Goal: Task Accomplishment & Management: Manage account settings

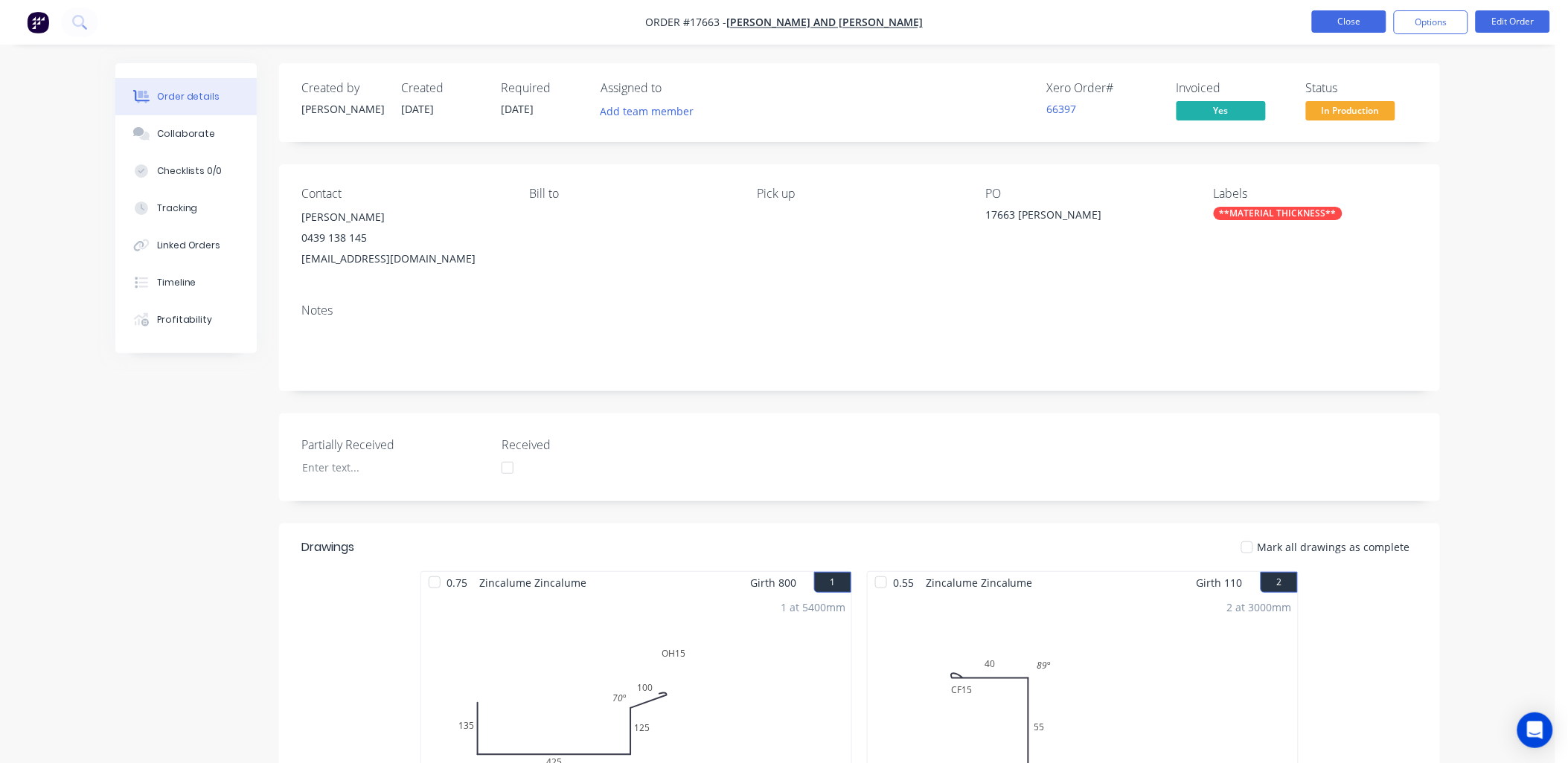
click at [1364, 17] on button "Close" at bounding box center [1349, 21] width 74 height 22
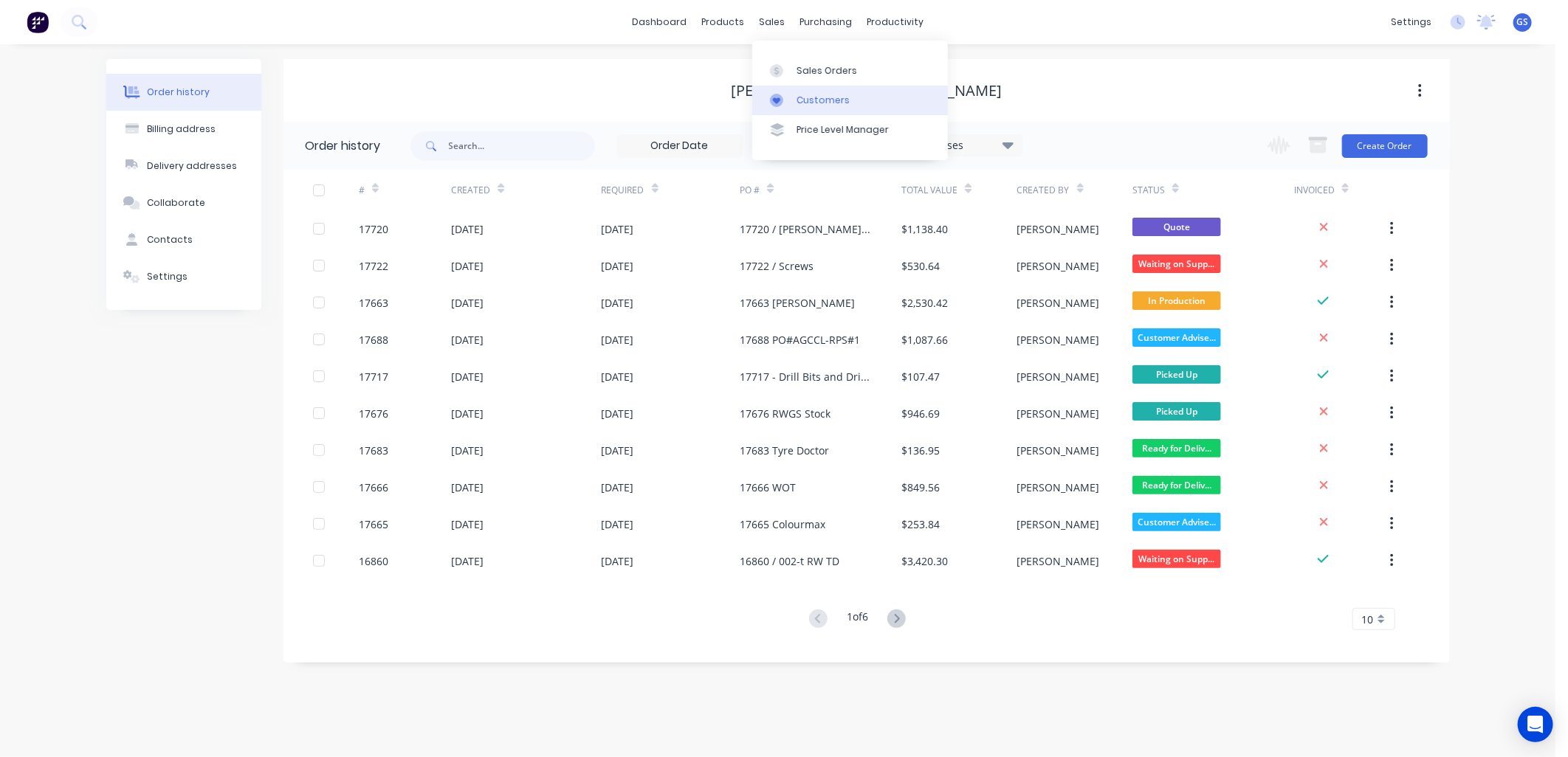
click at [808, 99] on div "Customers" at bounding box center [823, 100] width 53 height 13
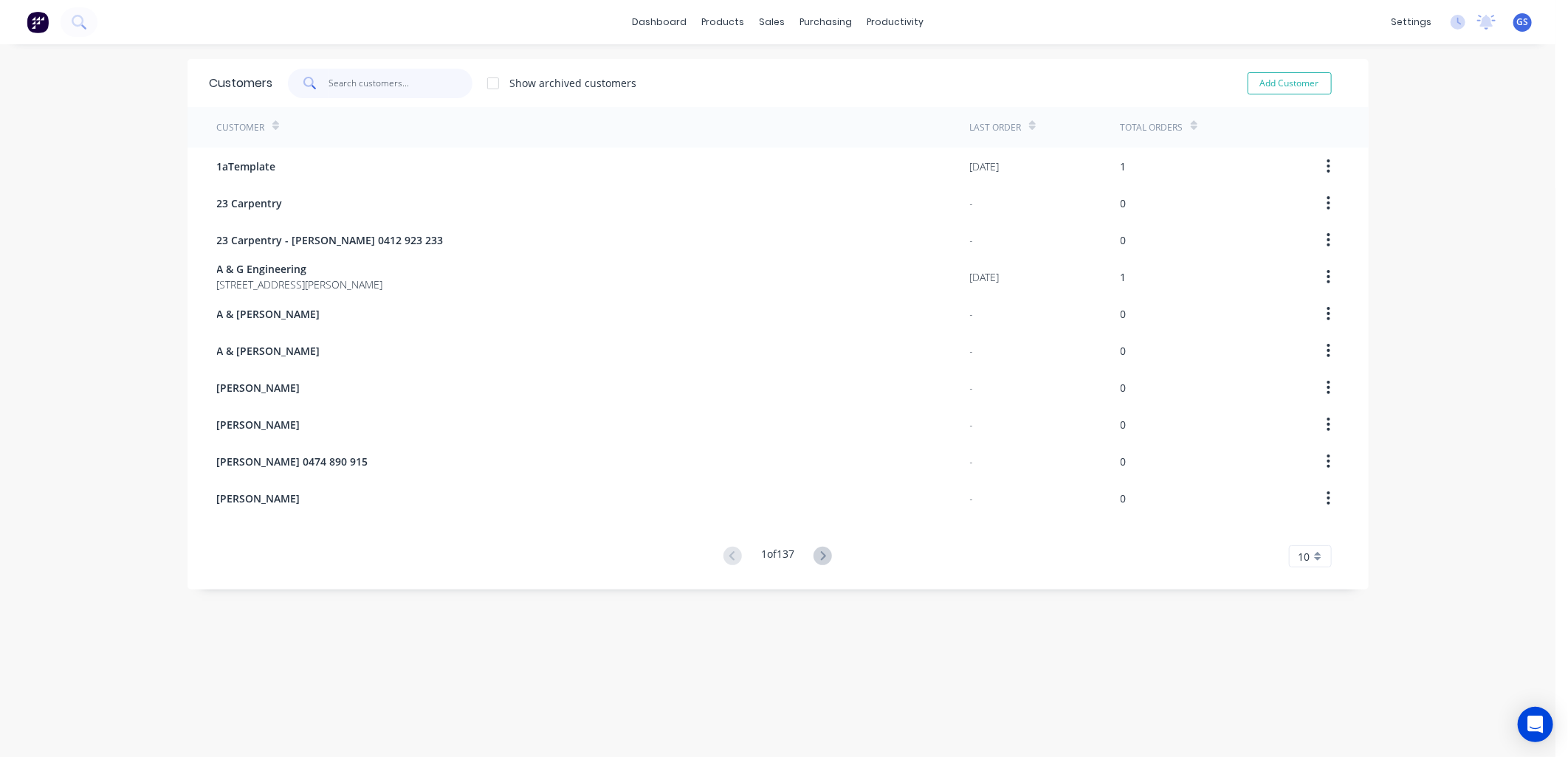
click at [388, 77] on input "text" at bounding box center [401, 82] width 144 height 29
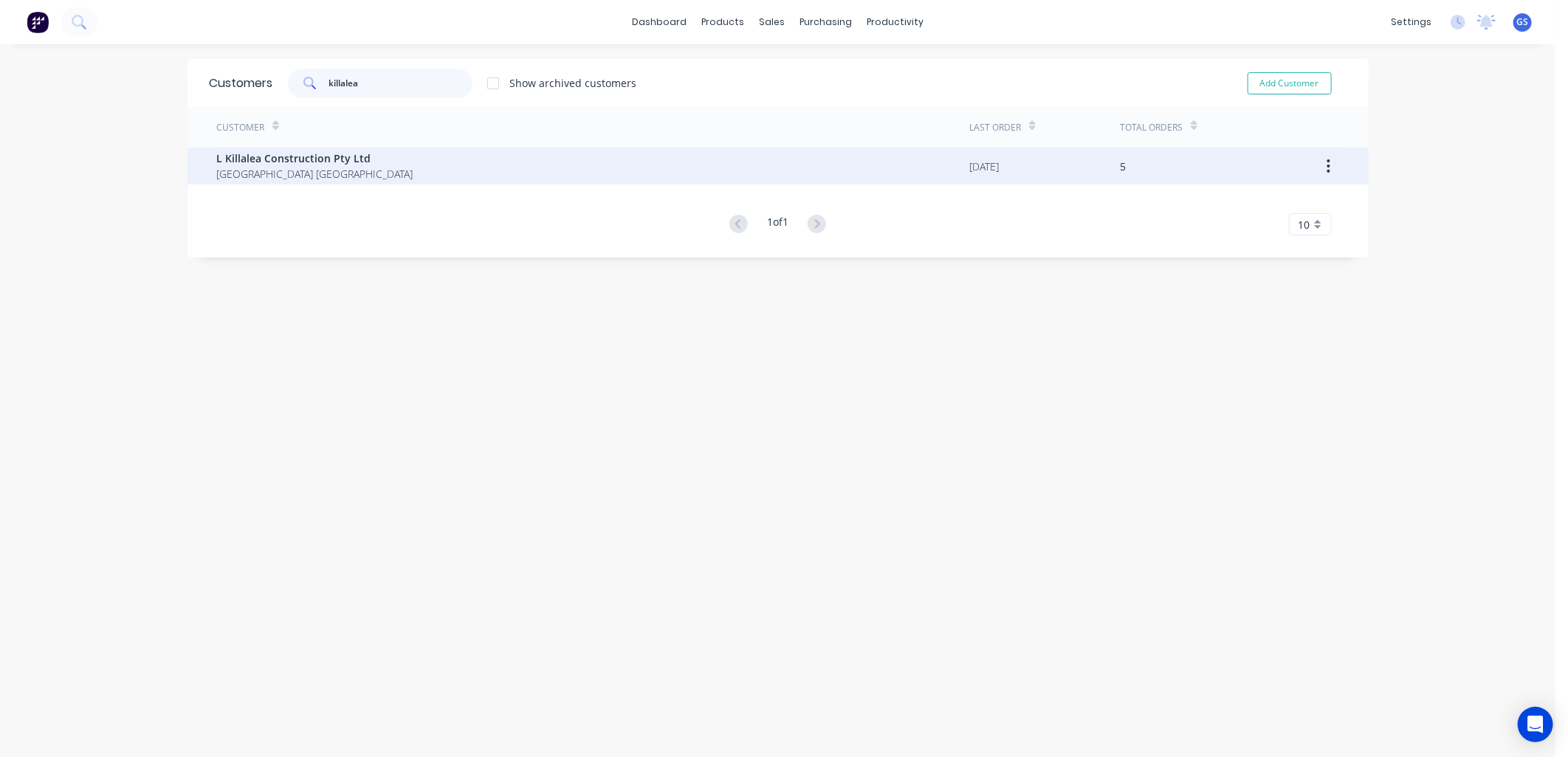
type input "killalea"
click at [283, 167] on span "[GEOGRAPHIC_DATA] [GEOGRAPHIC_DATA]" at bounding box center [315, 173] width 196 height 15
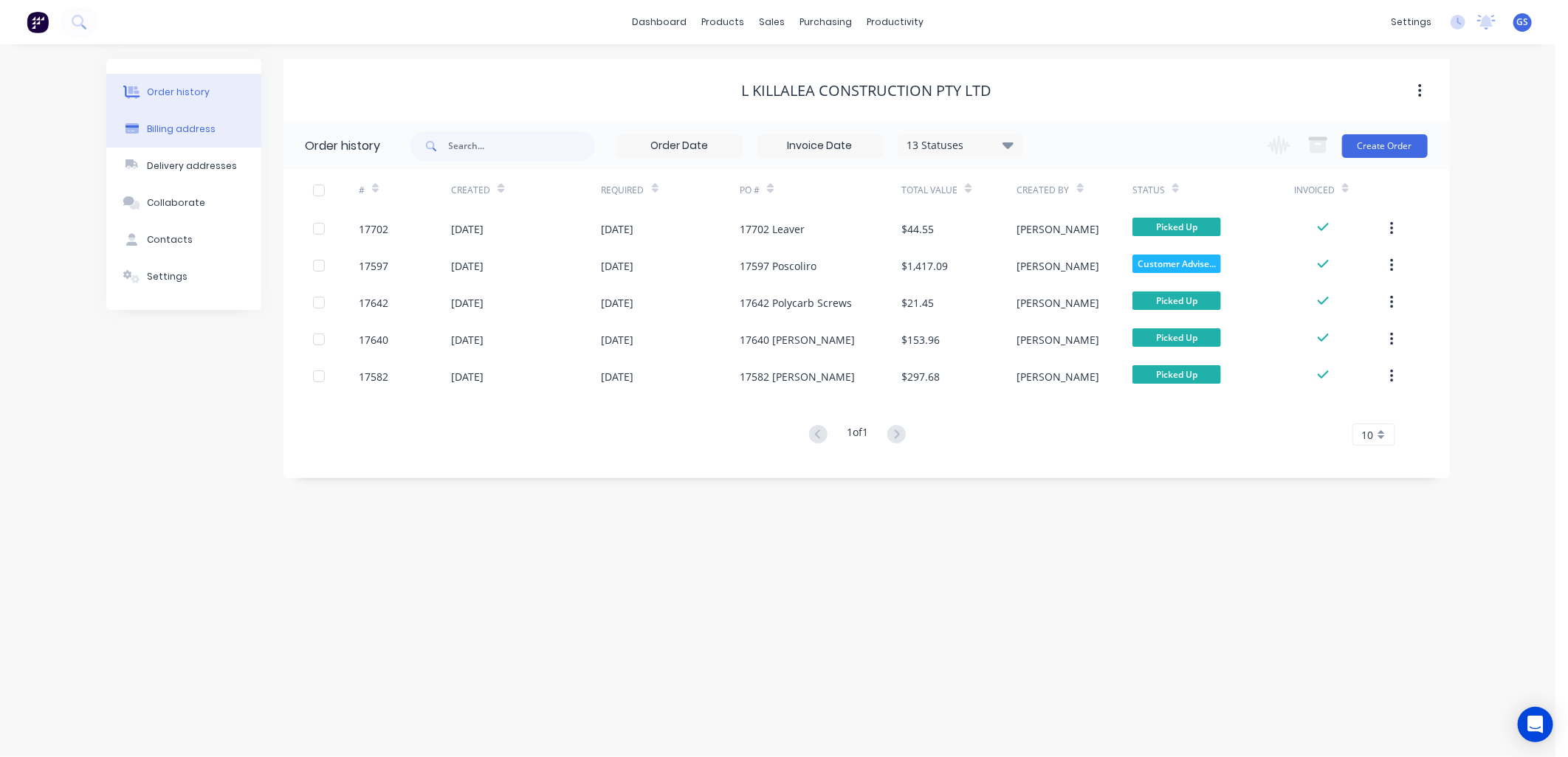
click at [210, 118] on button "Billing address" at bounding box center [184, 129] width 155 height 37
select select "AU"
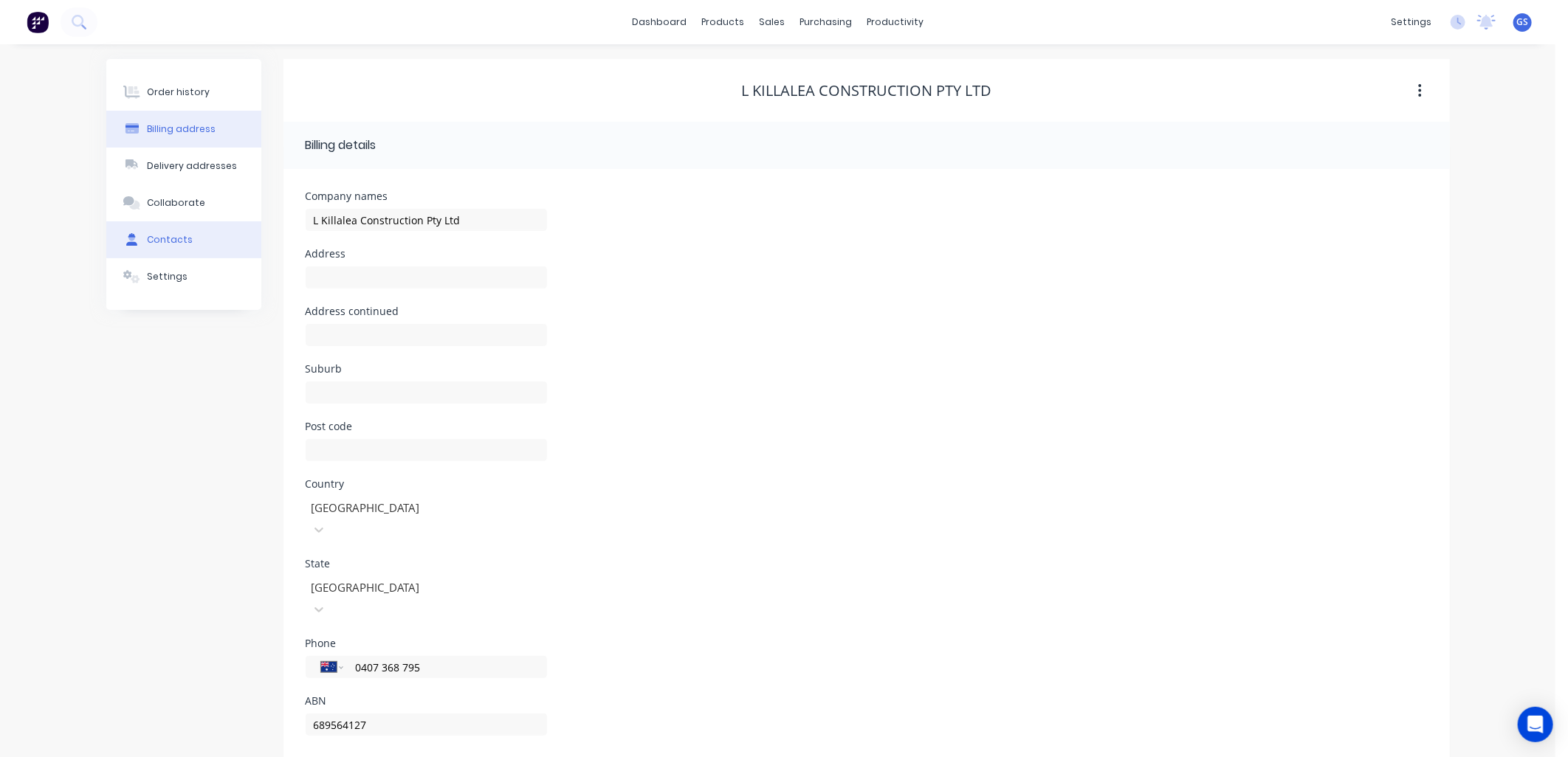
click at [198, 247] on button "Contacts" at bounding box center [184, 240] width 155 height 37
select select "AU"
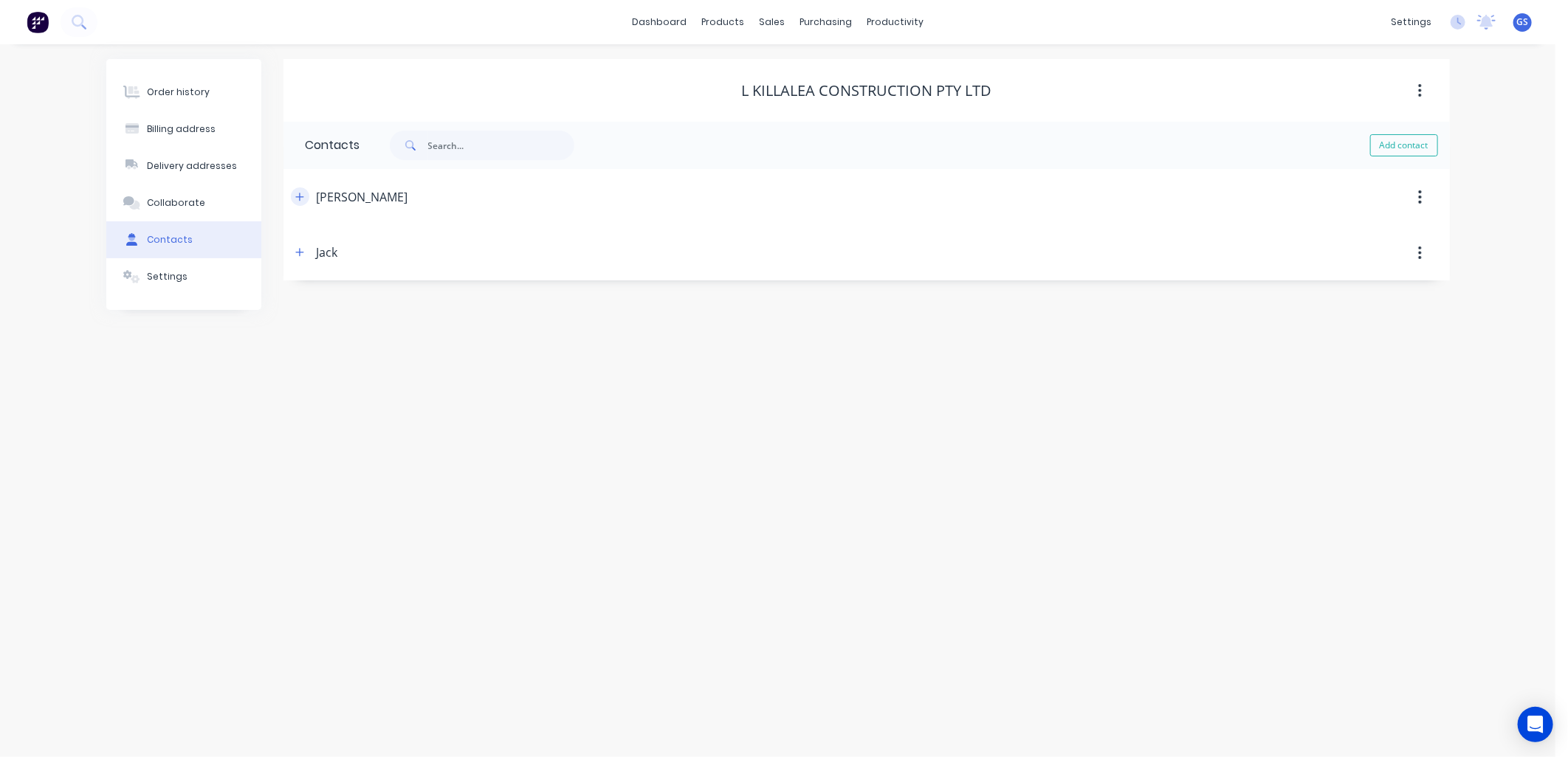
click at [296, 197] on button "button" at bounding box center [299, 196] width 18 height 18
drag, startPoint x: 485, startPoint y: 306, endPoint x: 305, endPoint y: 319, distance: 180.5
click at [298, 313] on div "Contact name [PERSON_NAME] Email address [EMAIL_ADDRESS][DOMAIN_NAME] Phone Int…" at bounding box center [866, 348] width 1166 height 245
drag, startPoint x: 828, startPoint y: 413, endPoint x: 700, endPoint y: 302, distance: 169.4
click at [825, 412] on div "Mobile International [GEOGRAPHIC_DATA] [GEOGRAPHIC_DATA] [GEOGRAPHIC_DATA] [GEO…" at bounding box center [867, 426] width 1122 height 58
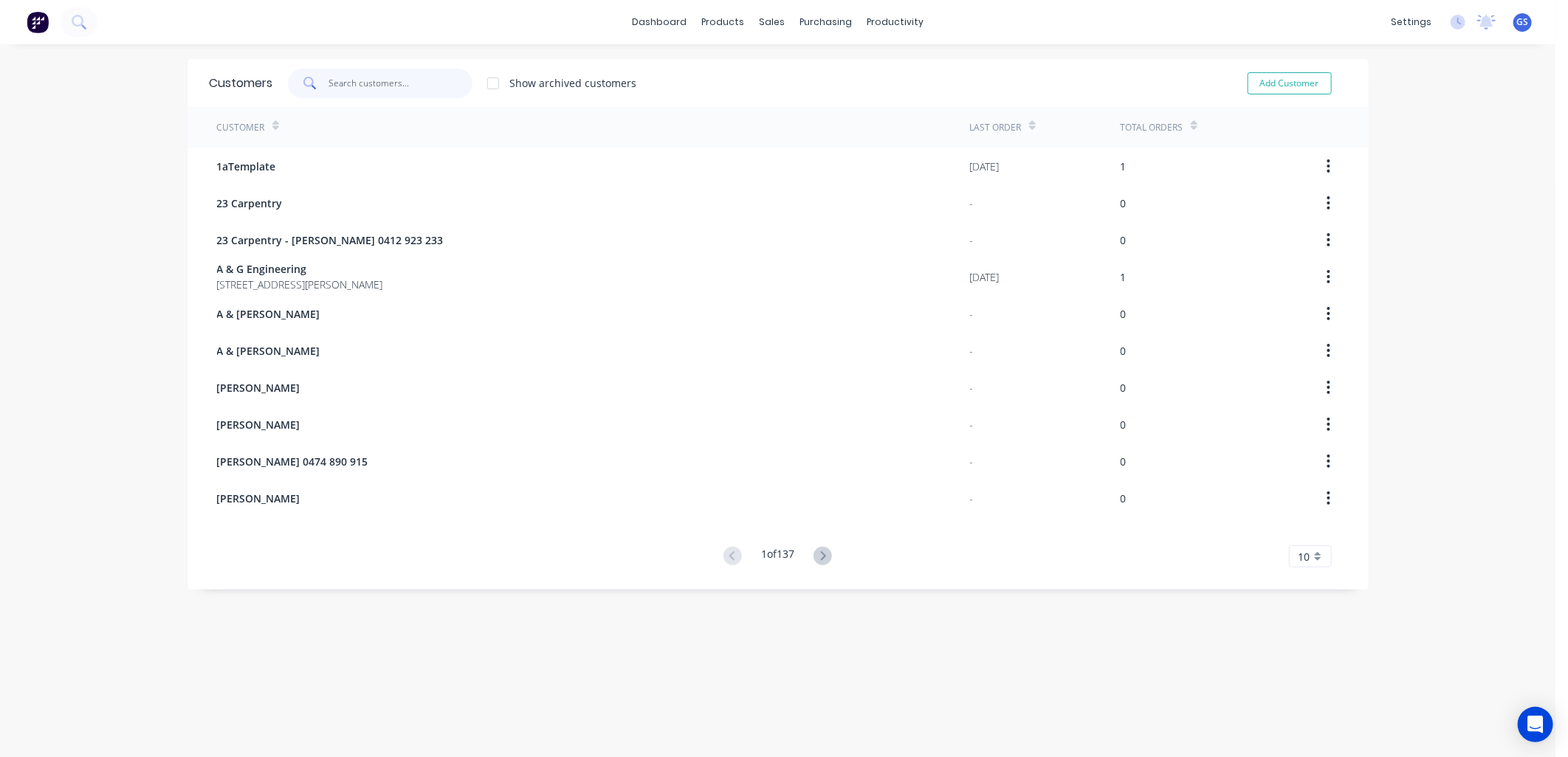
drag, startPoint x: 368, startPoint y: 78, endPoint x: 369, endPoint y: 93, distance: 15.0
click at [368, 76] on input "text" at bounding box center [401, 82] width 144 height 29
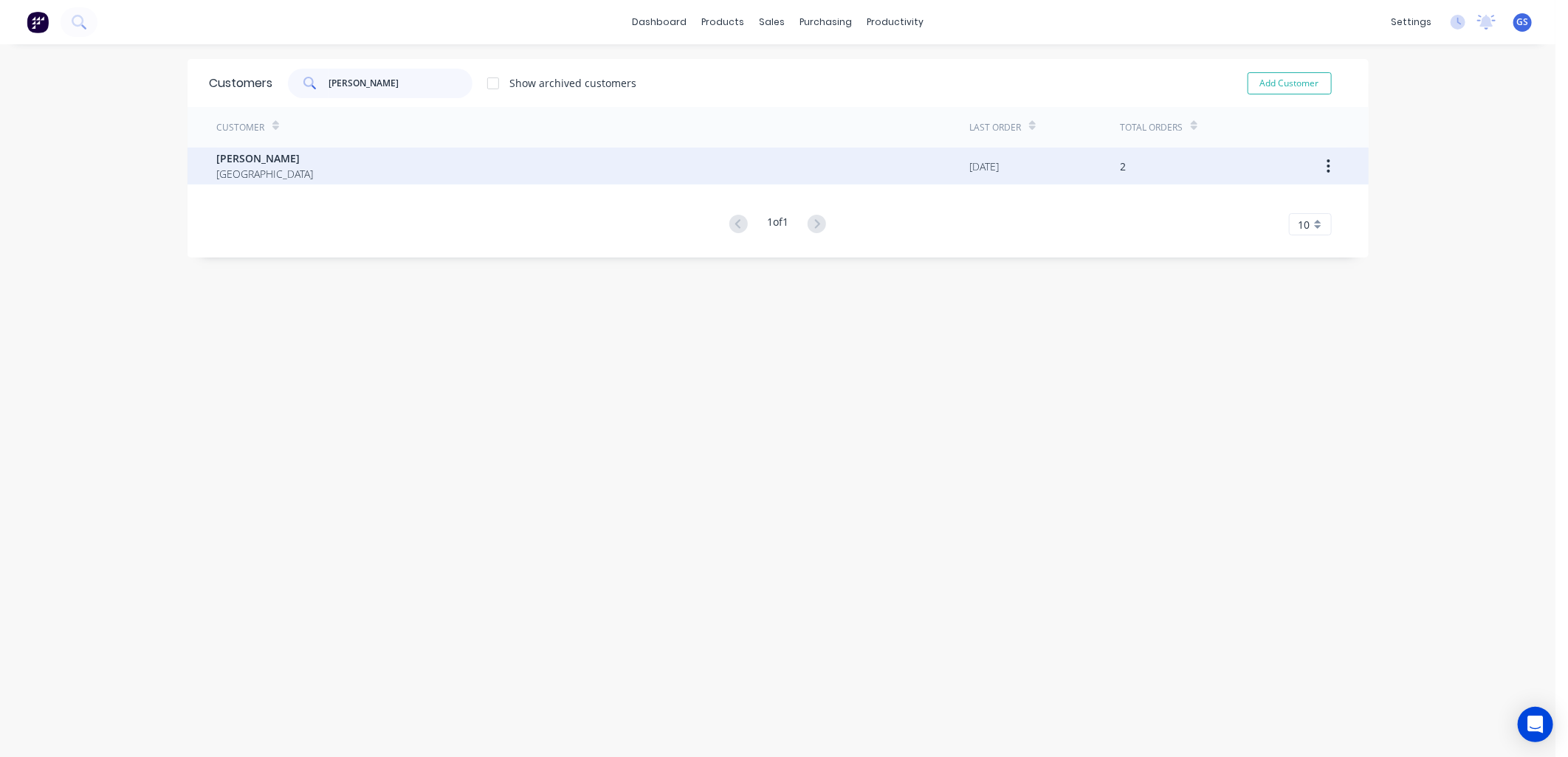
type input "[PERSON_NAME]"
click at [322, 166] on div "[PERSON_NAME] [GEOGRAPHIC_DATA]" at bounding box center [593, 166] width 753 height 37
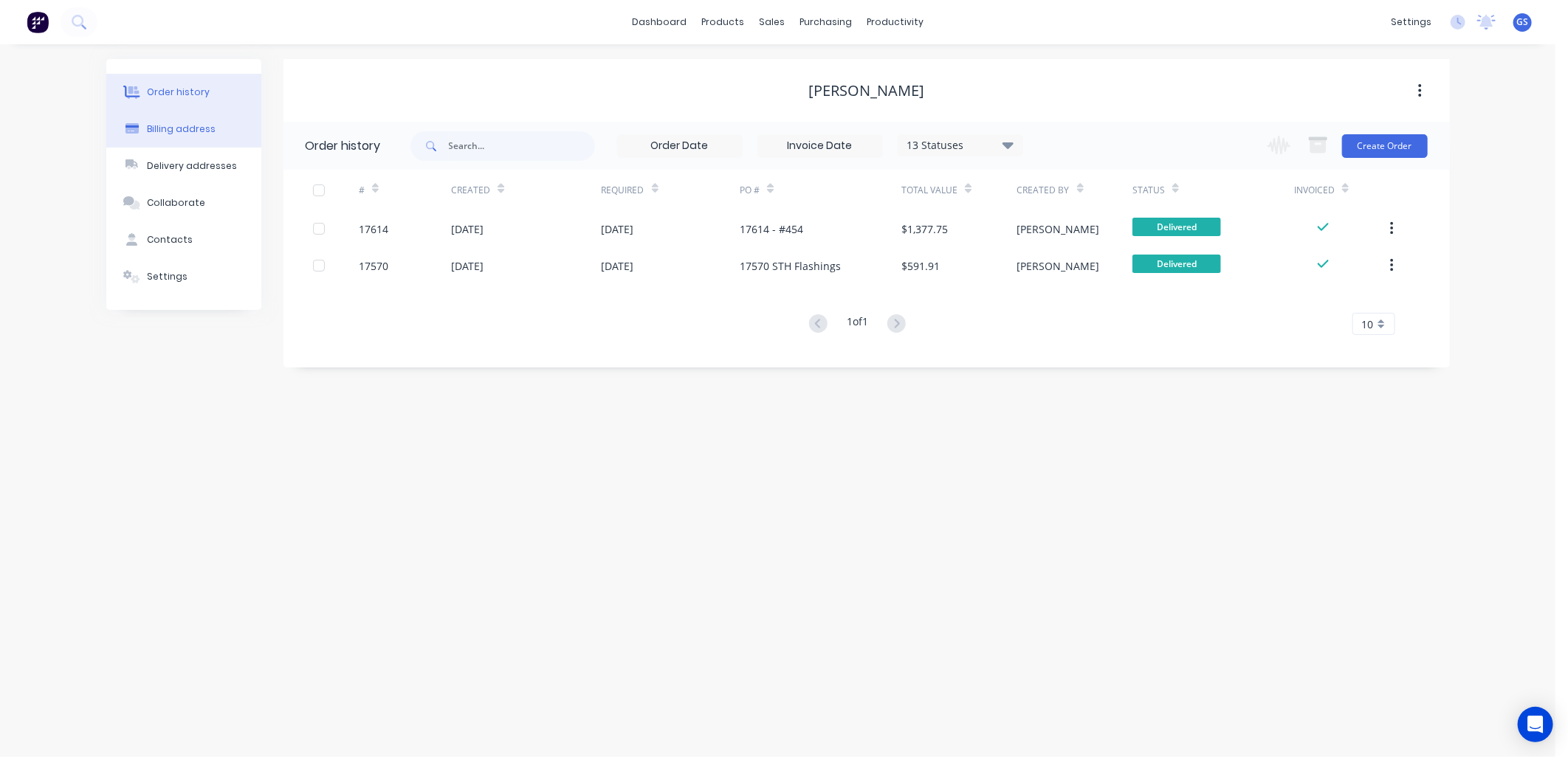
click at [203, 122] on div "Billing address" at bounding box center [181, 129] width 68 height 13
select select "AU"
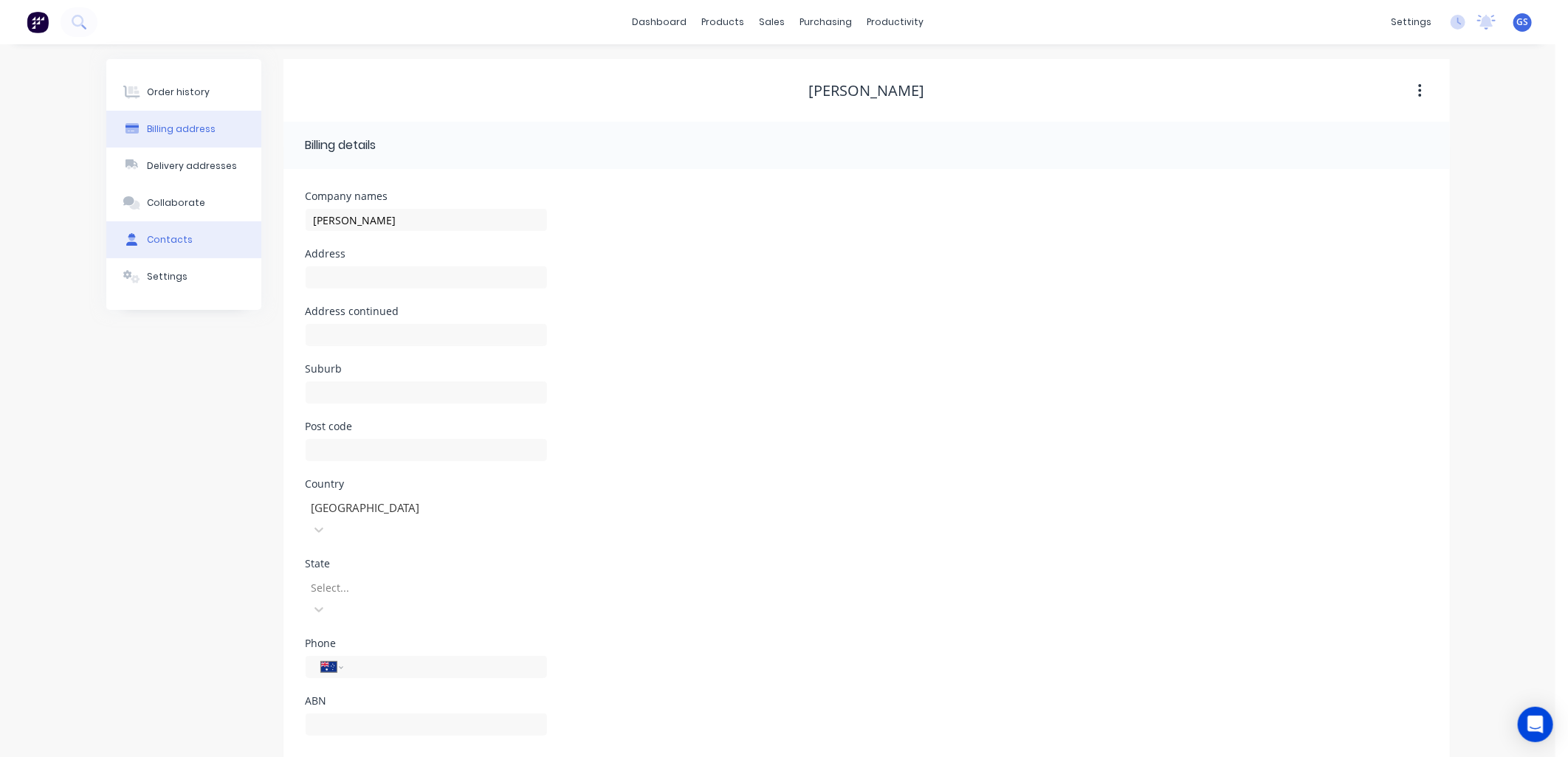
click at [182, 238] on div "Contacts" at bounding box center [170, 240] width 45 height 13
click at [301, 195] on icon "button" at bounding box center [299, 197] width 9 height 10
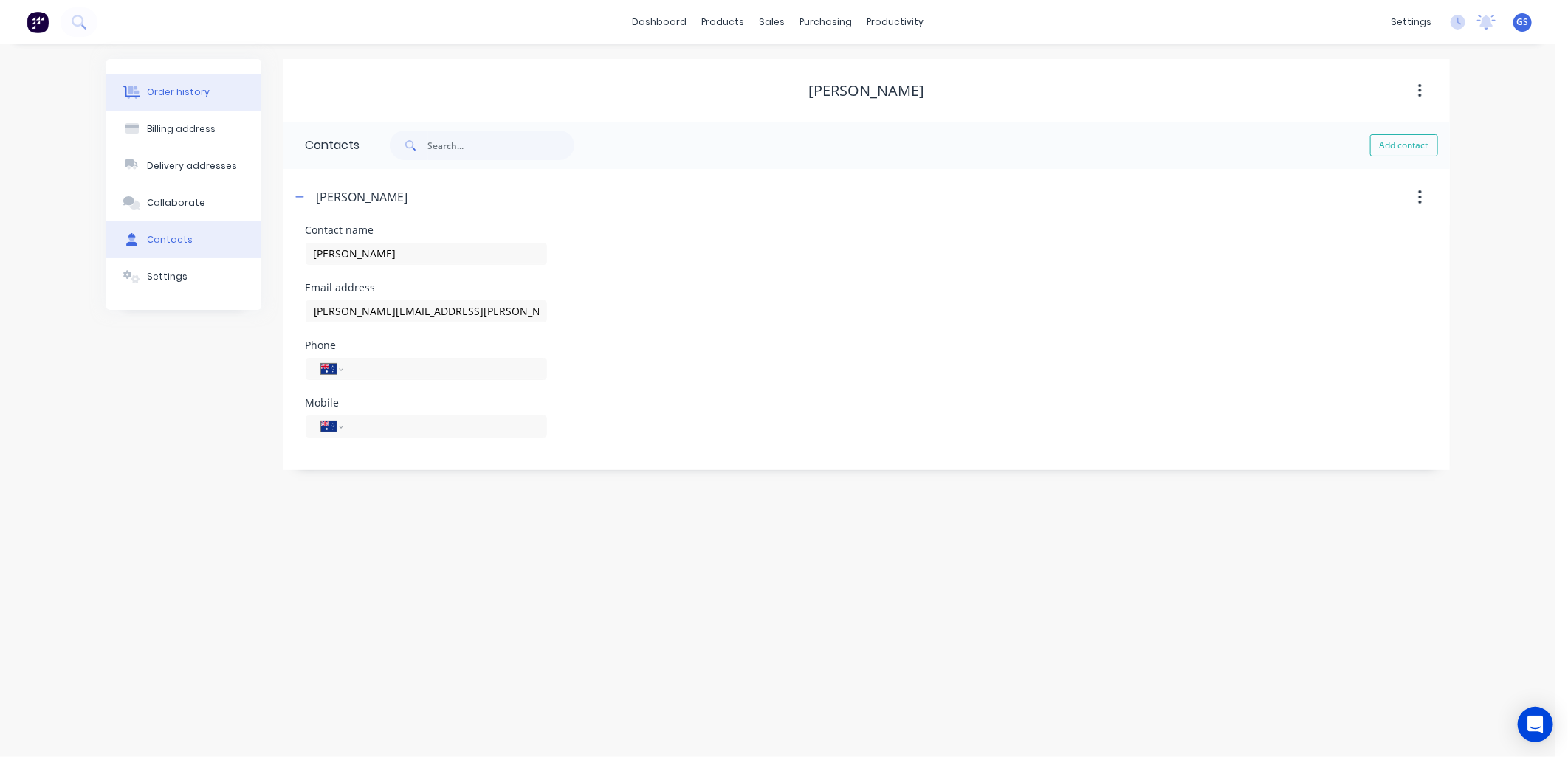
click at [183, 87] on div "Order history" at bounding box center [178, 92] width 63 height 13
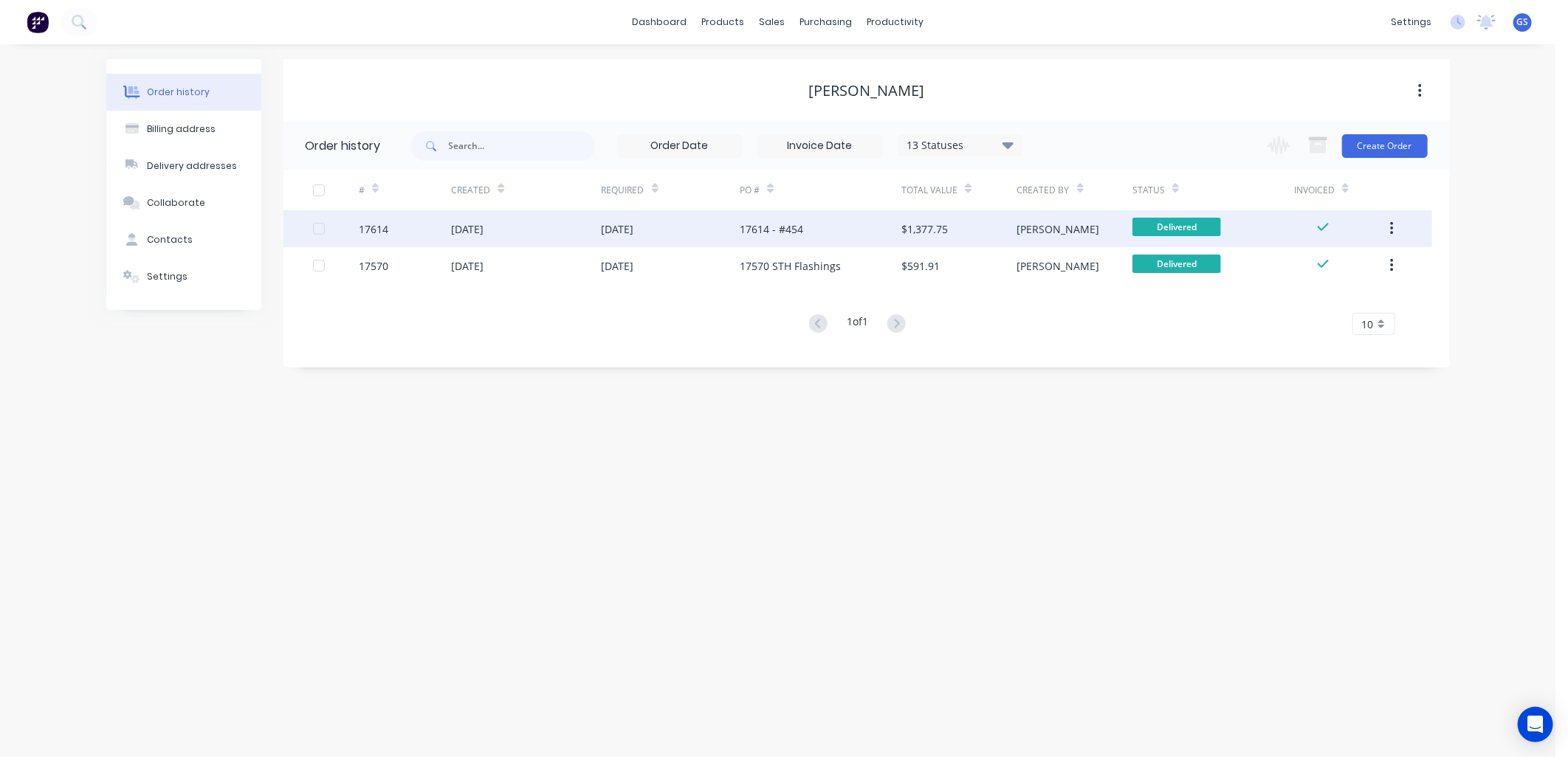
click at [488, 243] on div "[DATE]" at bounding box center [526, 228] width 150 height 37
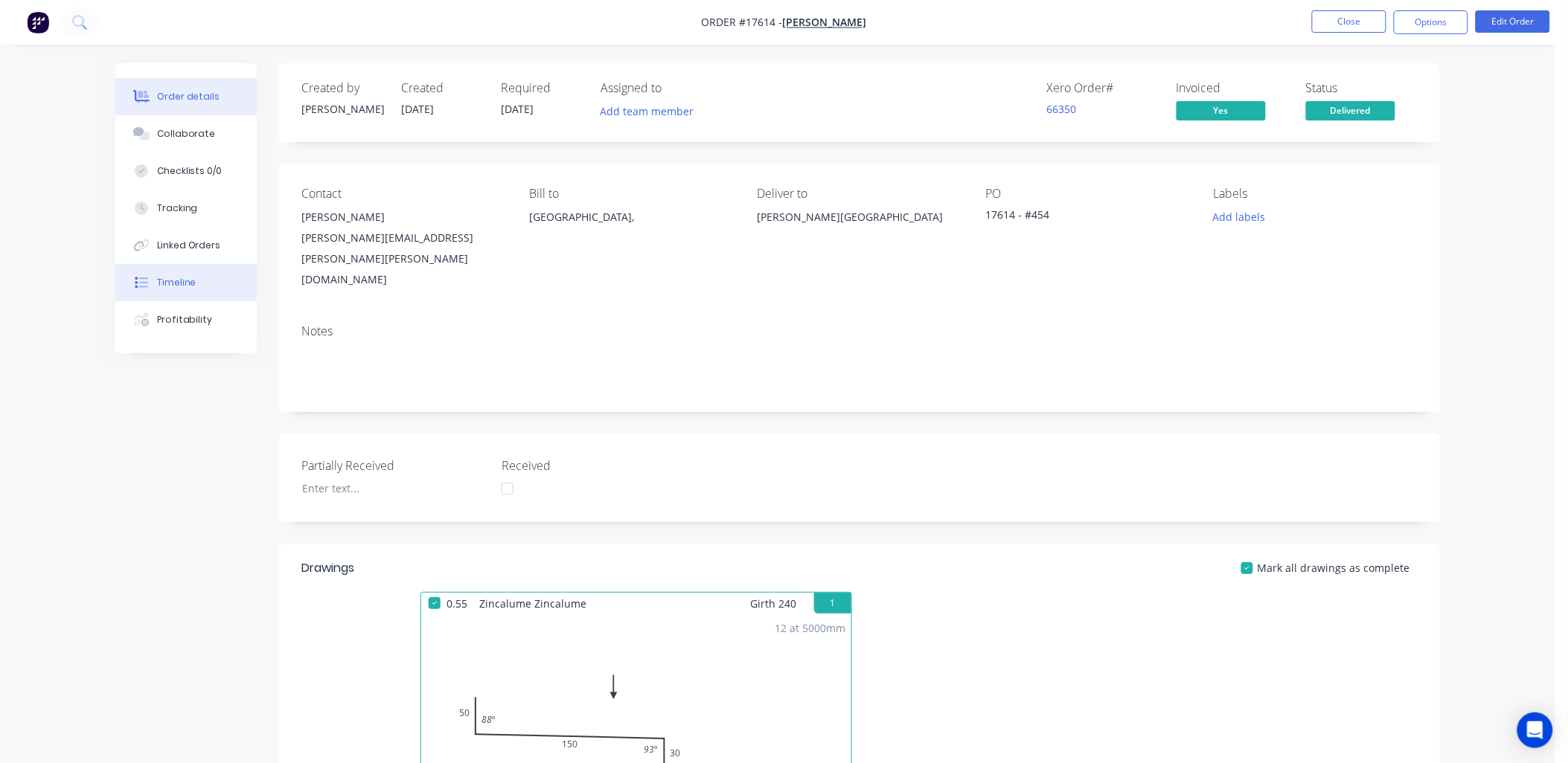
click at [194, 278] on button "Timeline" at bounding box center [186, 283] width 141 height 37
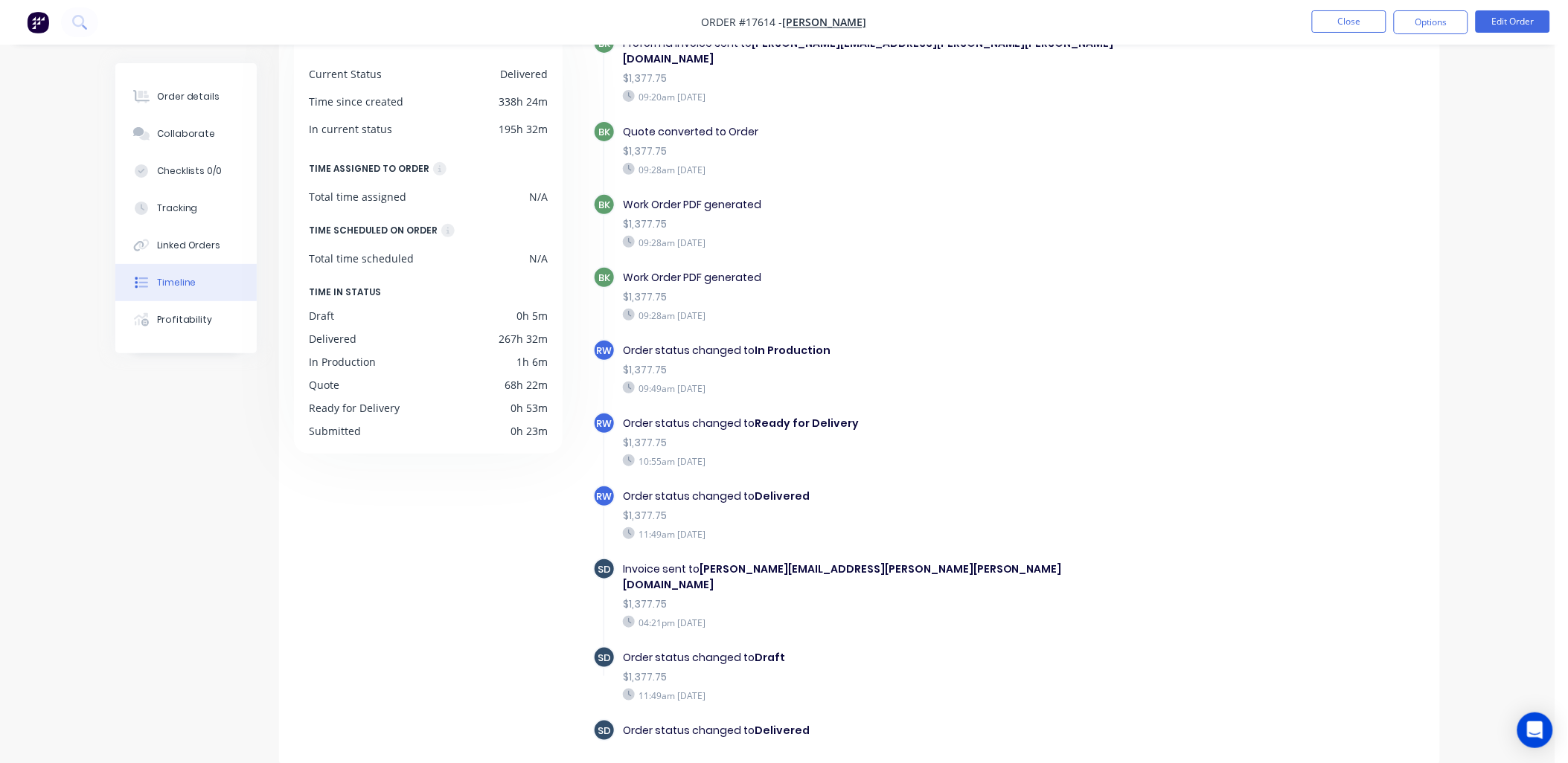
scroll to position [110, 0]
drag, startPoint x: 861, startPoint y: 496, endPoint x: 702, endPoint y: 489, distance: 159.2
click at [702, 562] on div "Invoice sent to [PERSON_NAME][EMAIL_ADDRESS][PERSON_NAME][PERSON_NAME][DOMAIN_N…" at bounding box center [879, 577] width 515 height 32
copy b "[PERSON_NAME][EMAIL_ADDRESS][PERSON_NAME][PERSON_NAME][DOMAIN_NAME]"
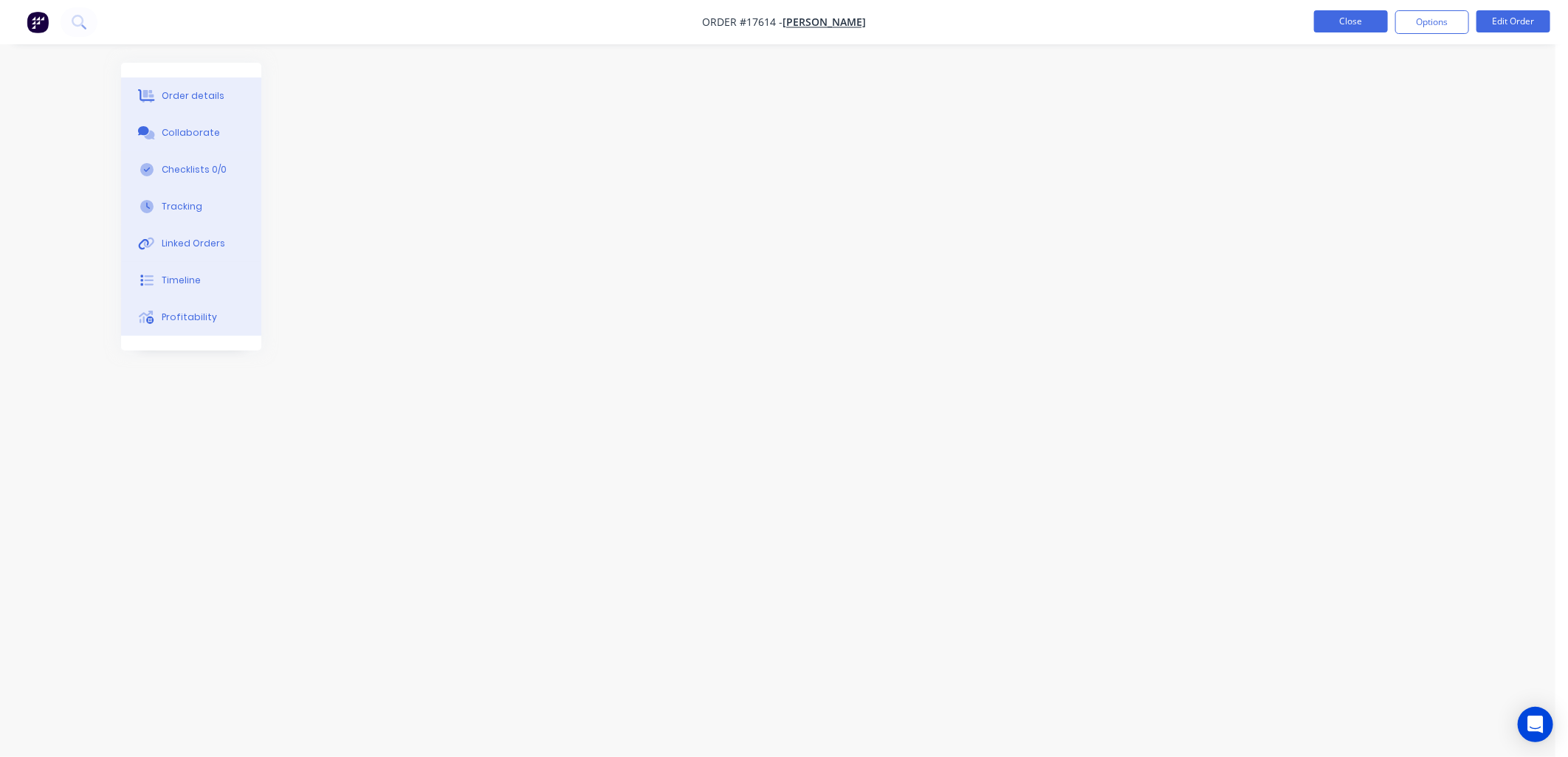
click at [1339, 18] on button "Close" at bounding box center [1351, 21] width 74 height 22
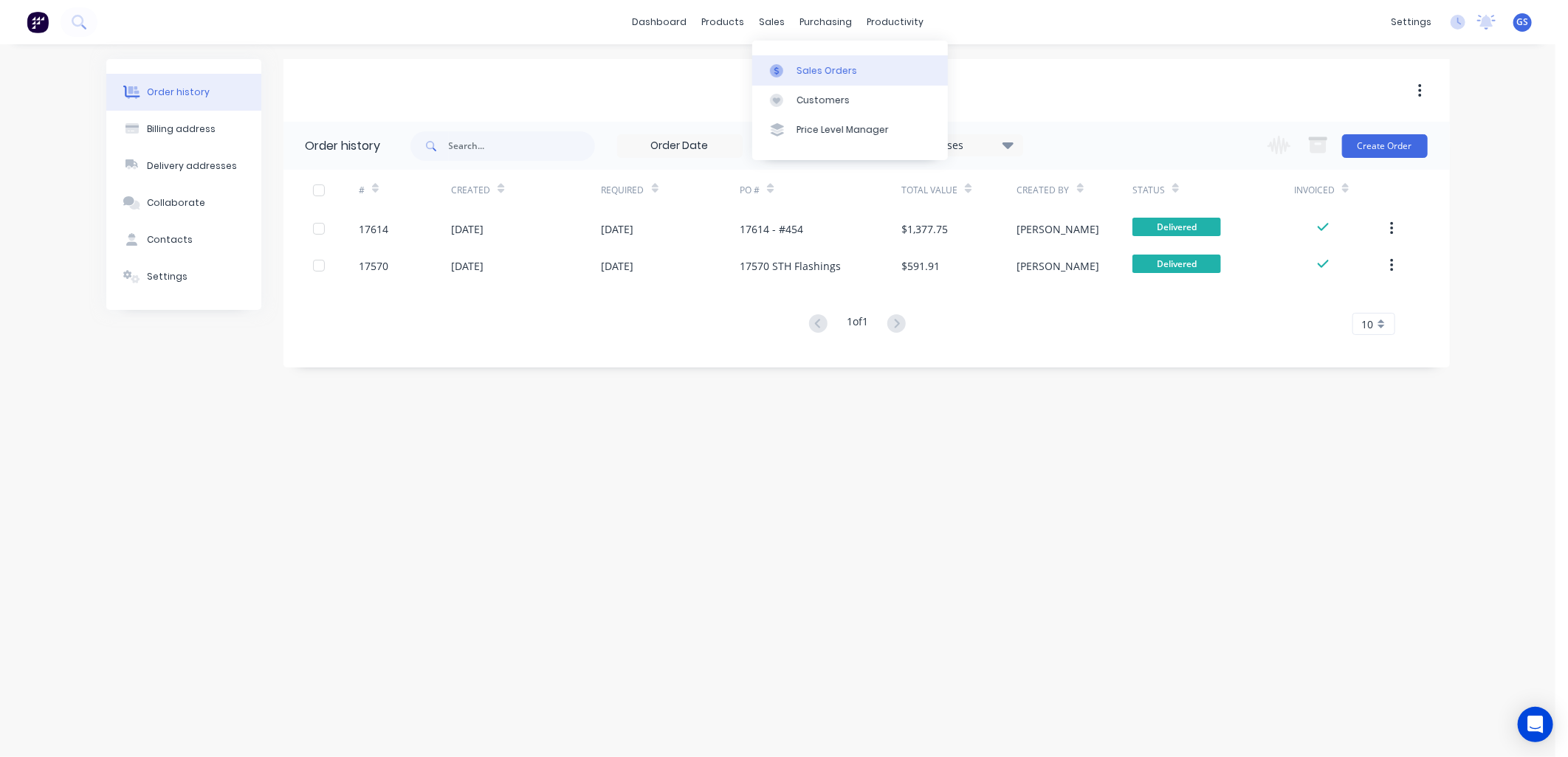
click at [829, 72] on div "Sales Orders" at bounding box center [827, 71] width 61 height 13
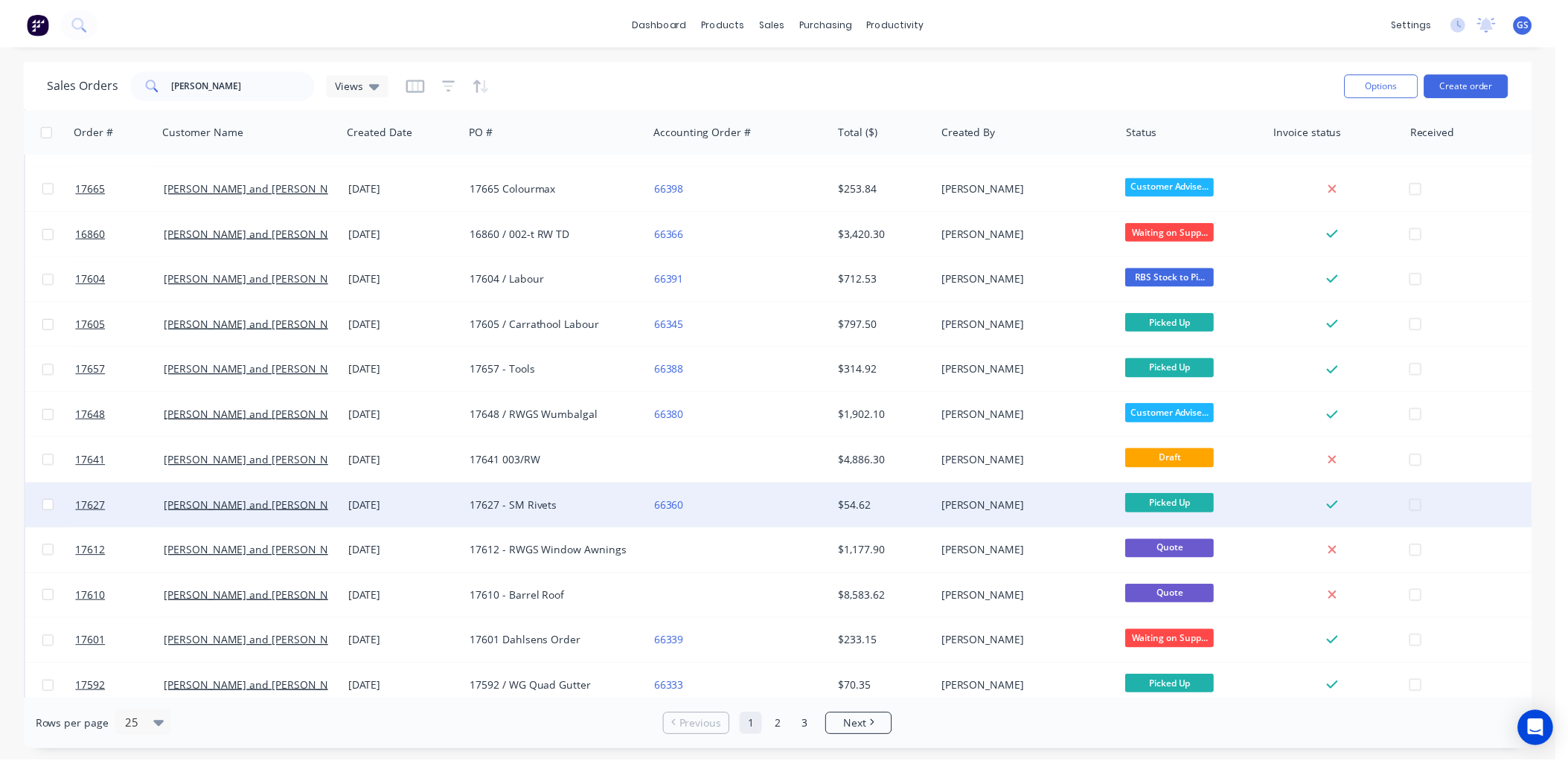
scroll to position [413, 0]
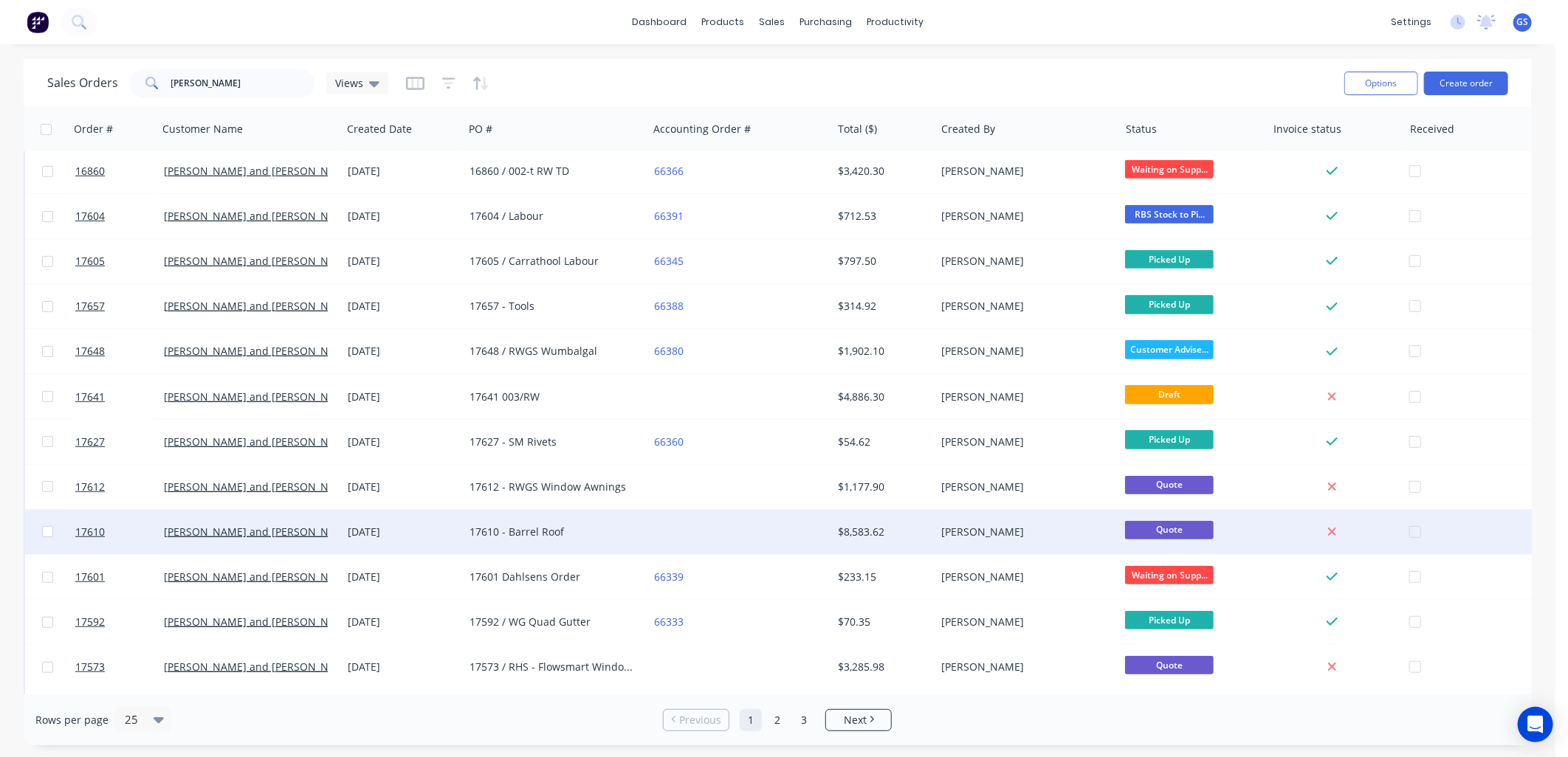
click at [594, 540] on div "17610 - Barrel Roof" at bounding box center [555, 532] width 184 height 45
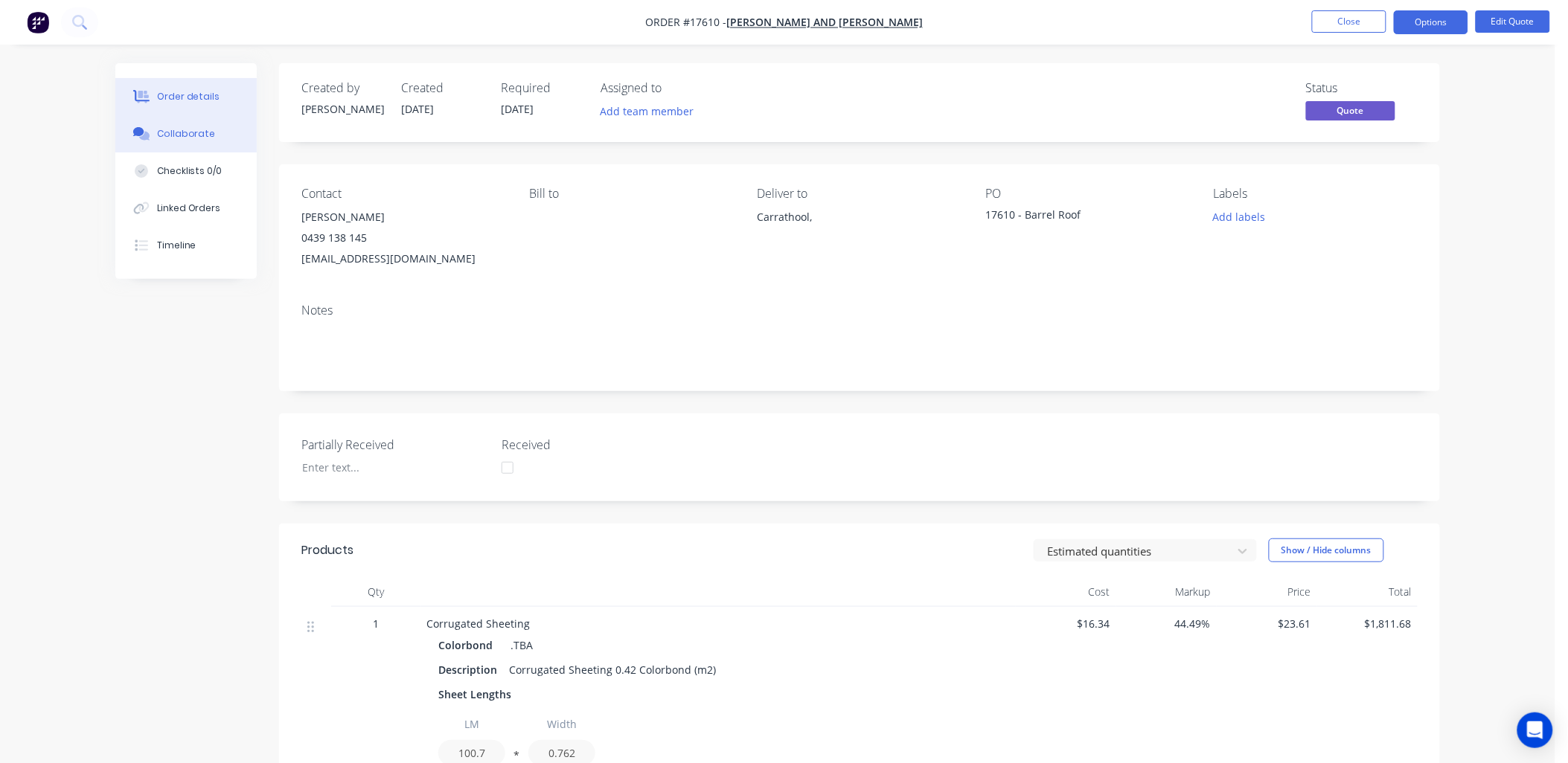
click at [190, 125] on button "Collaborate" at bounding box center [186, 134] width 141 height 37
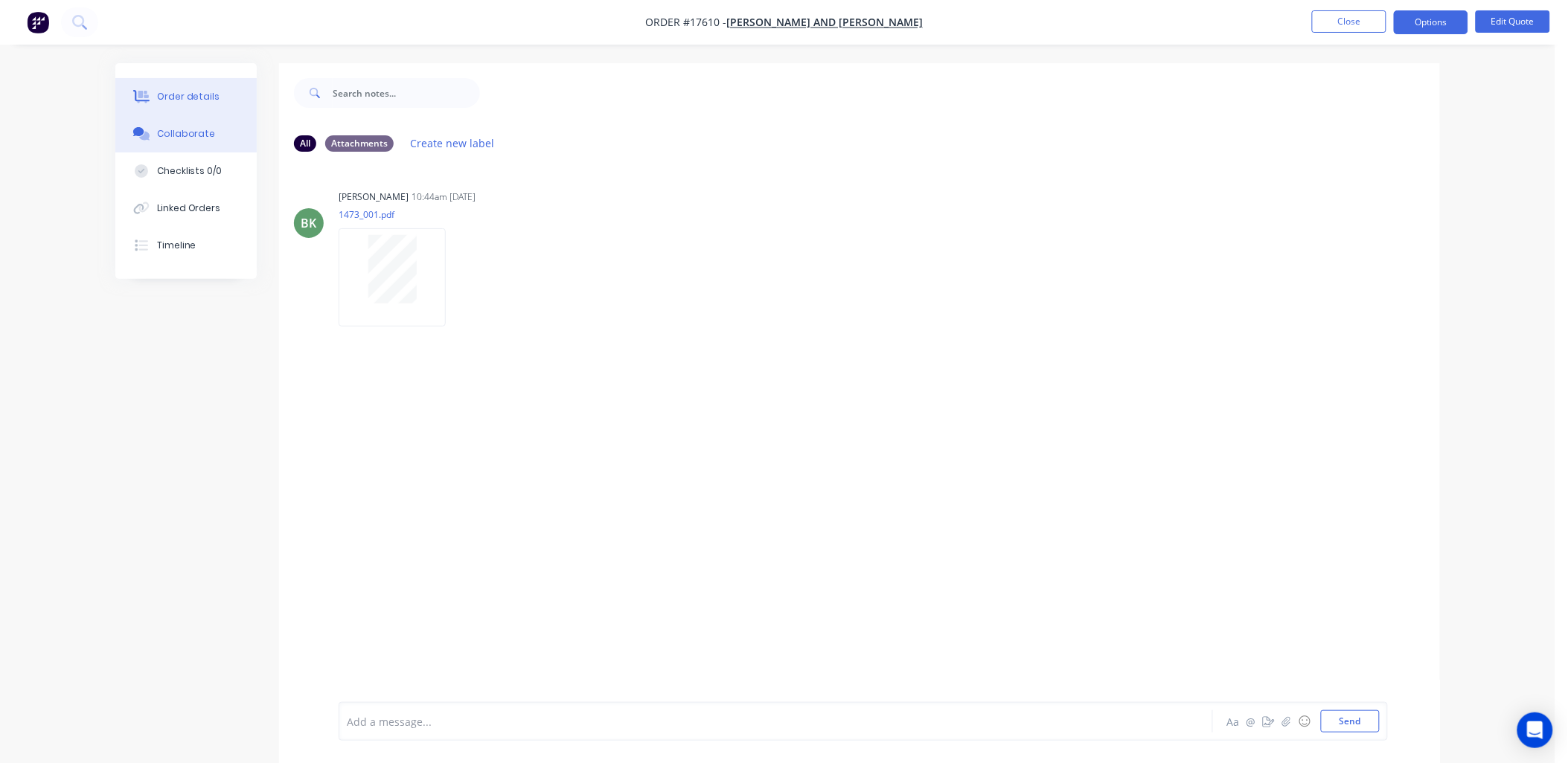
click at [201, 95] on div "Order details" at bounding box center [188, 96] width 63 height 13
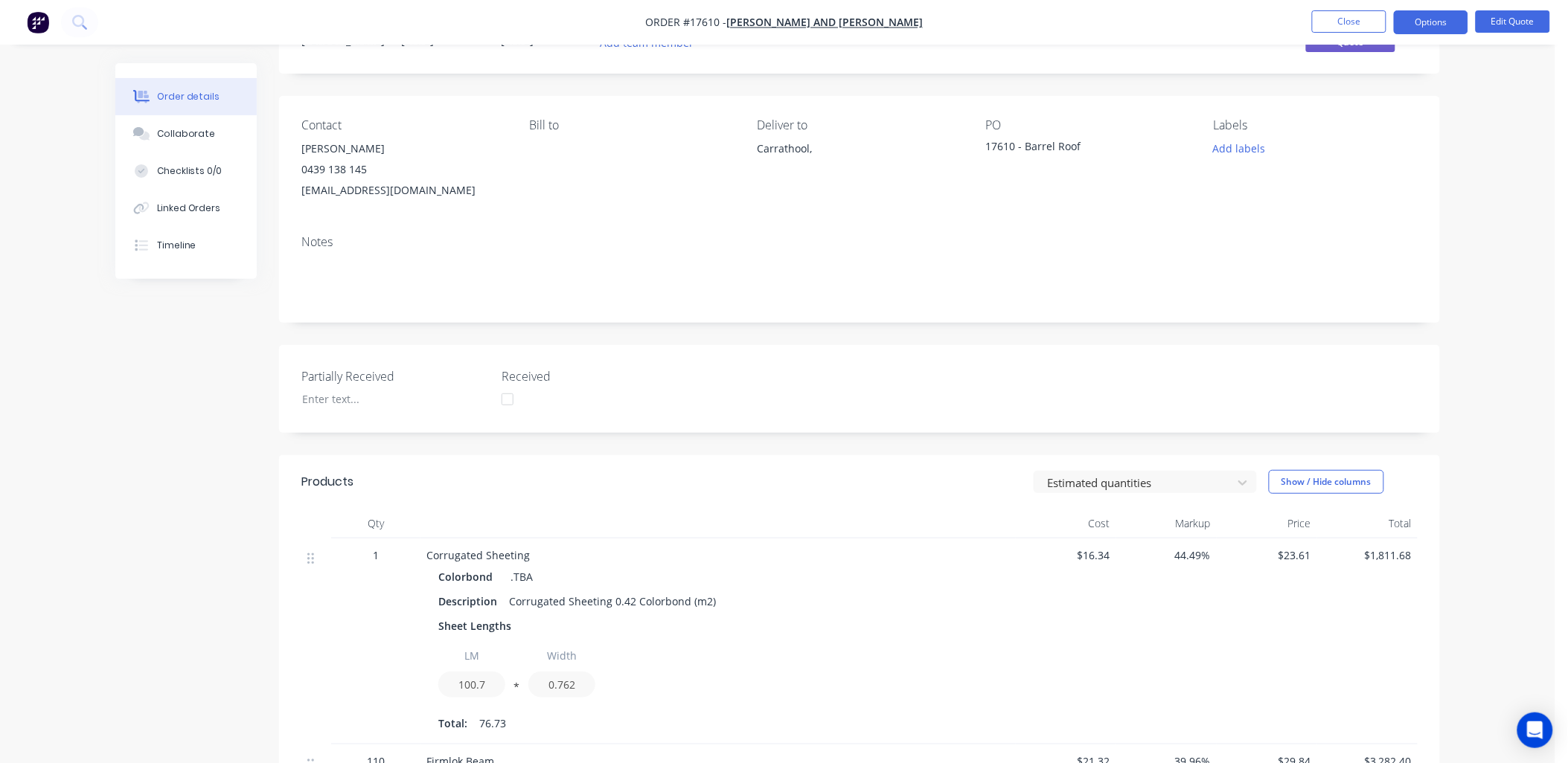
scroll to position [32, 0]
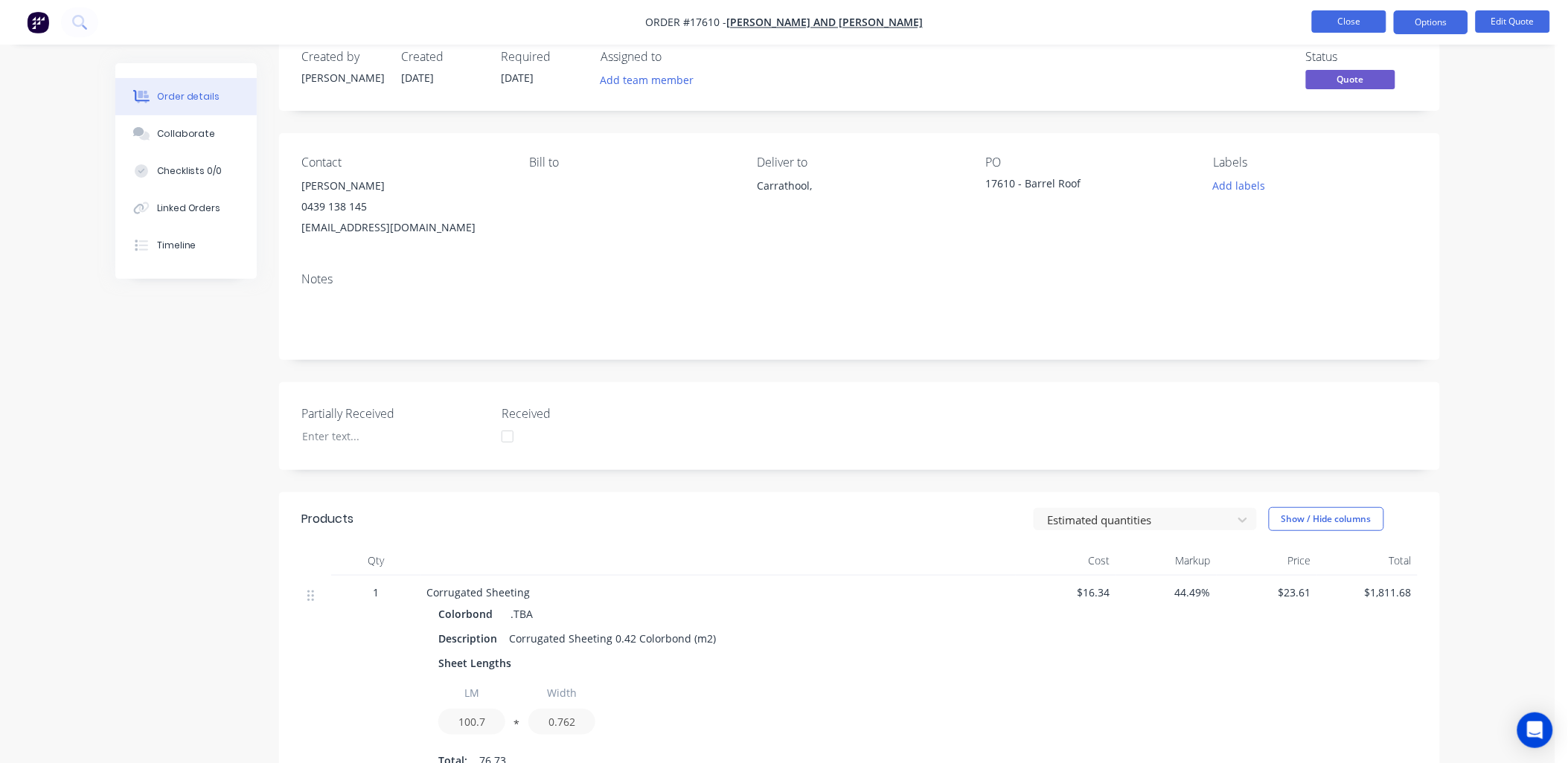
click at [1344, 21] on button "Close" at bounding box center [1349, 21] width 74 height 22
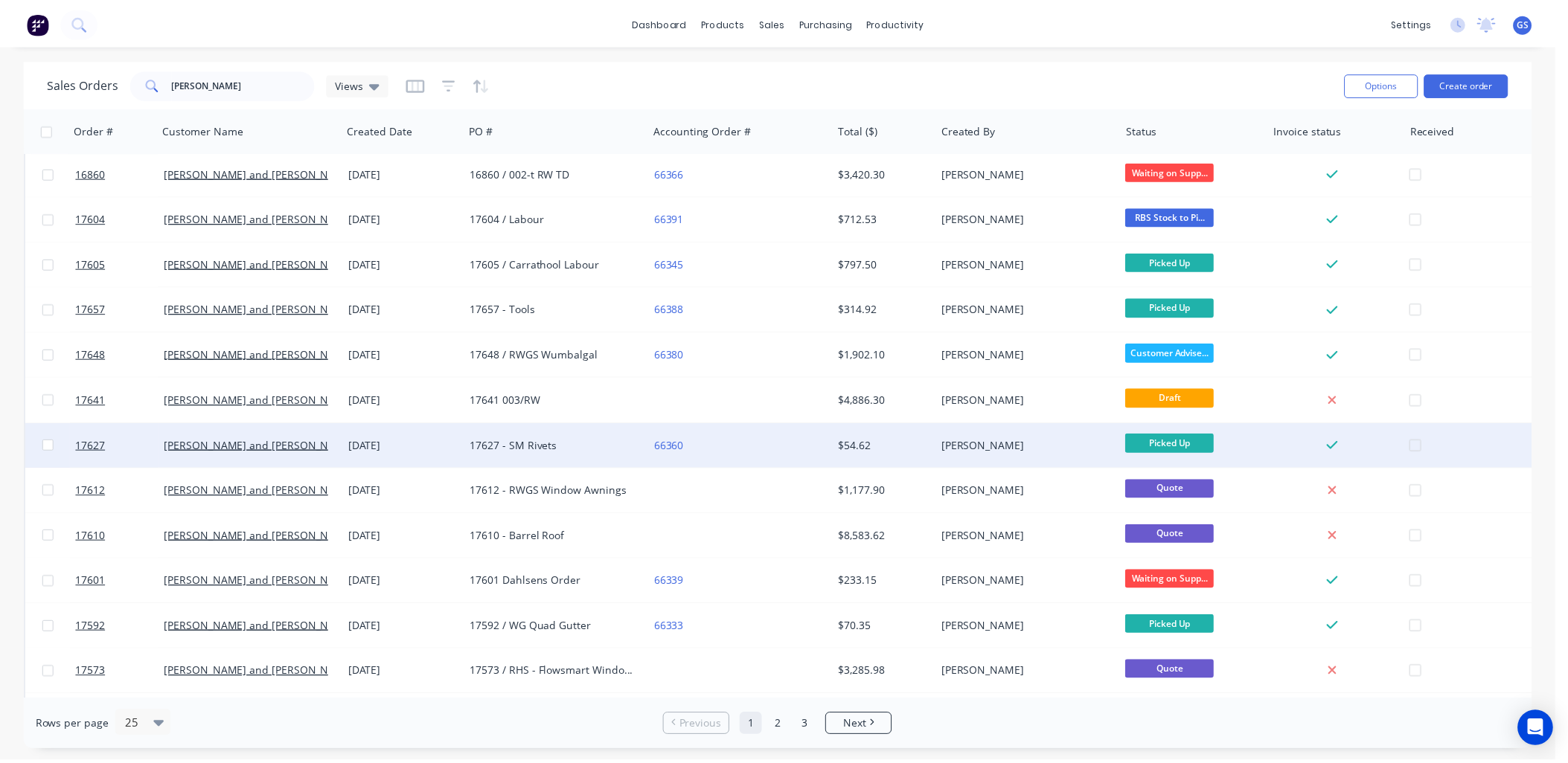
scroll to position [413, 0]
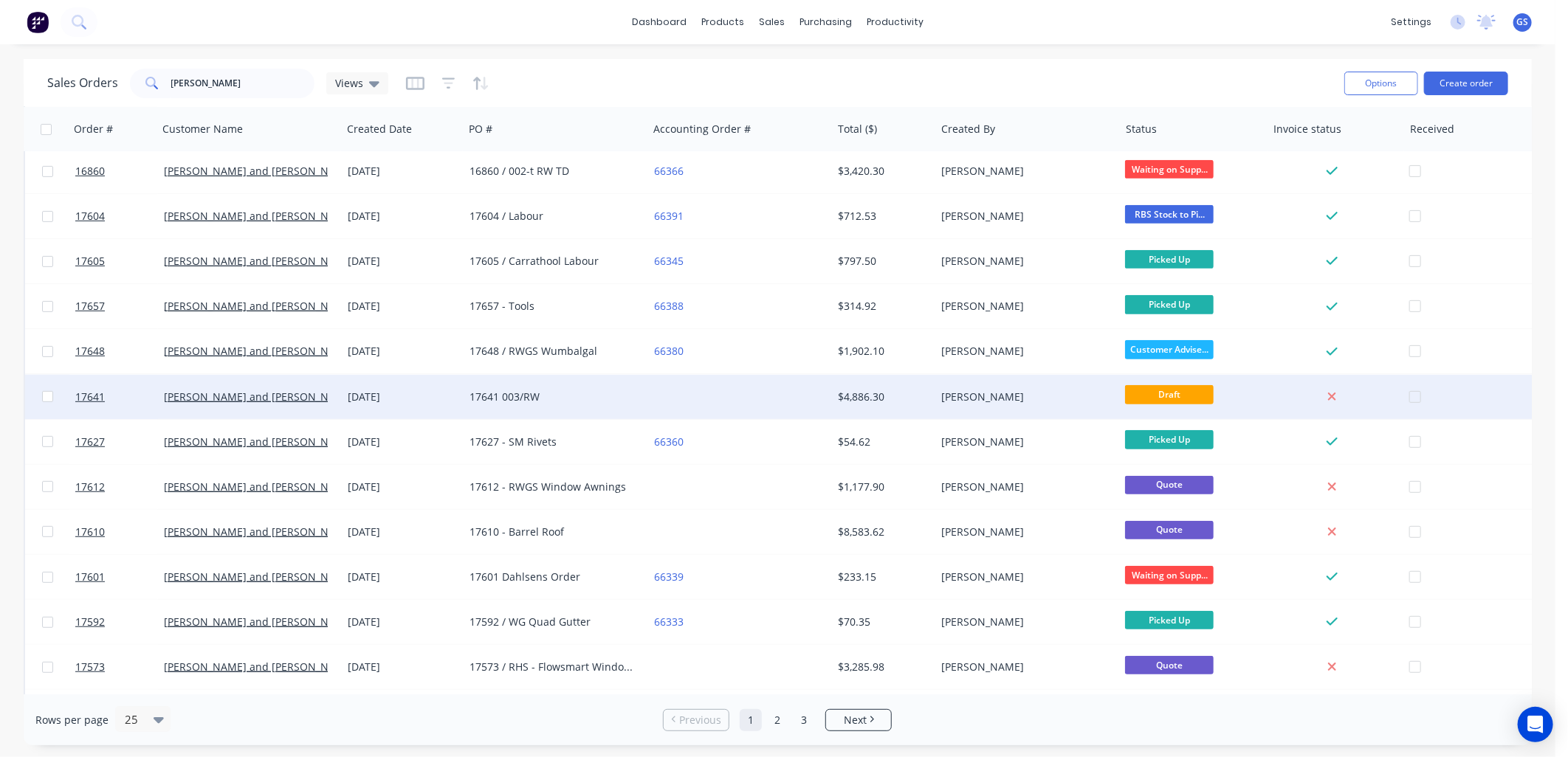
click at [680, 396] on div at bounding box center [740, 397] width 184 height 45
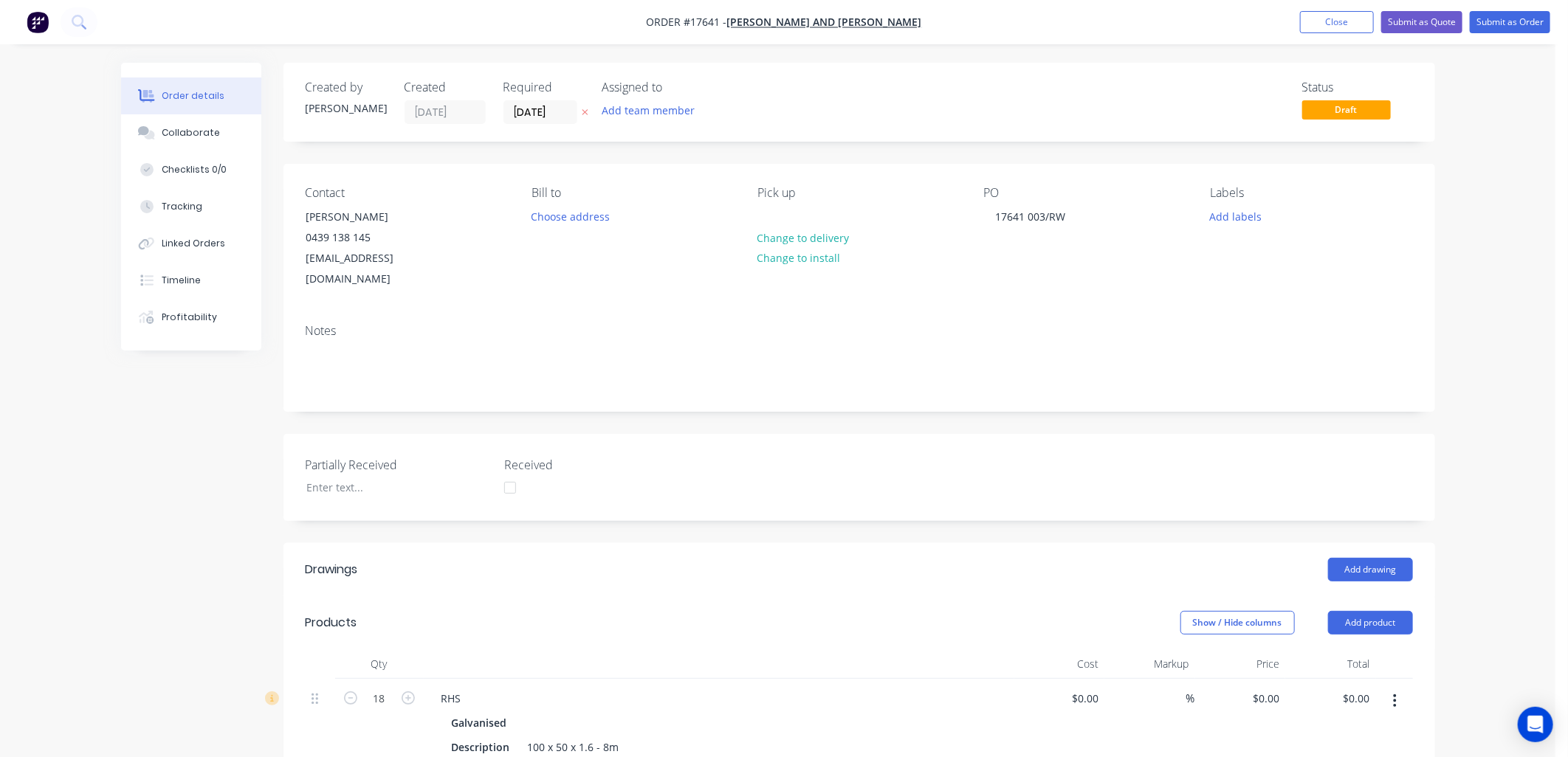
type input "$74.82"
type input "35"
type input "$101.007"
type input "$1,818.13"
type input "$101.34"
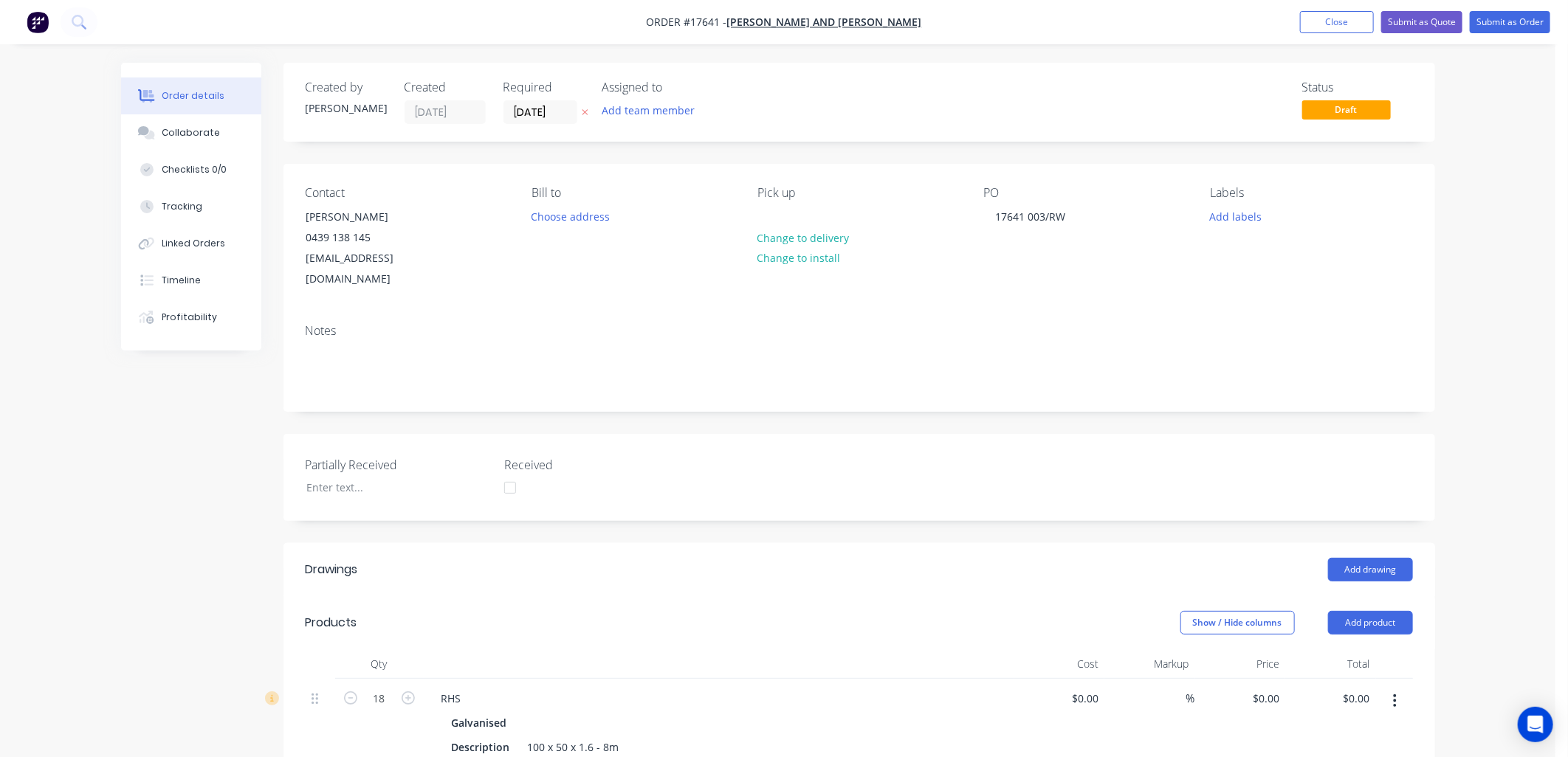
type input "80"
type input "$182.41"
type input "$912.05"
type input "$96.15"
type input "$192.30"
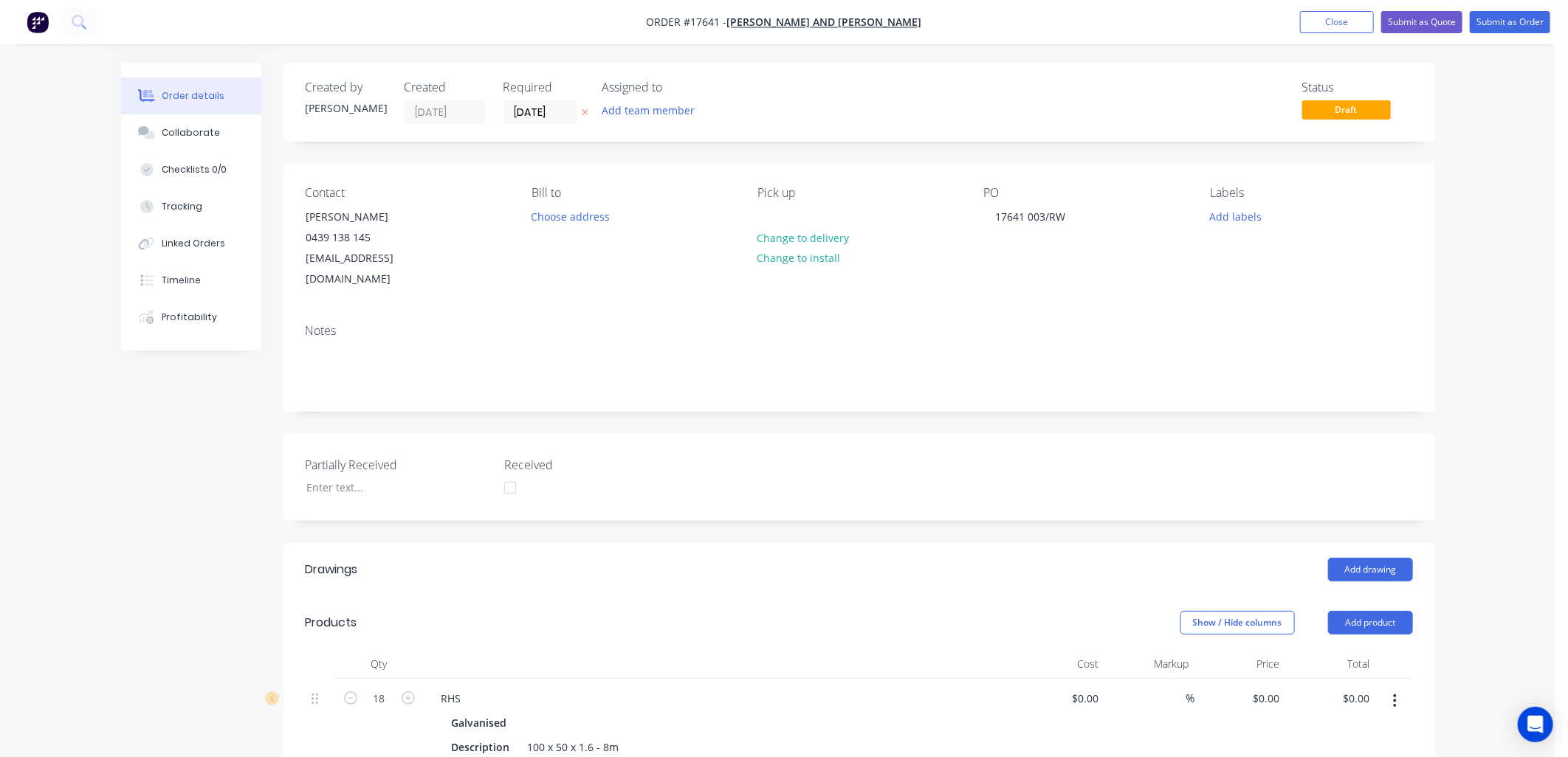
type input "$13.68"
type input "19.98"
type input "$16.4135"
type input "$1,519.61"
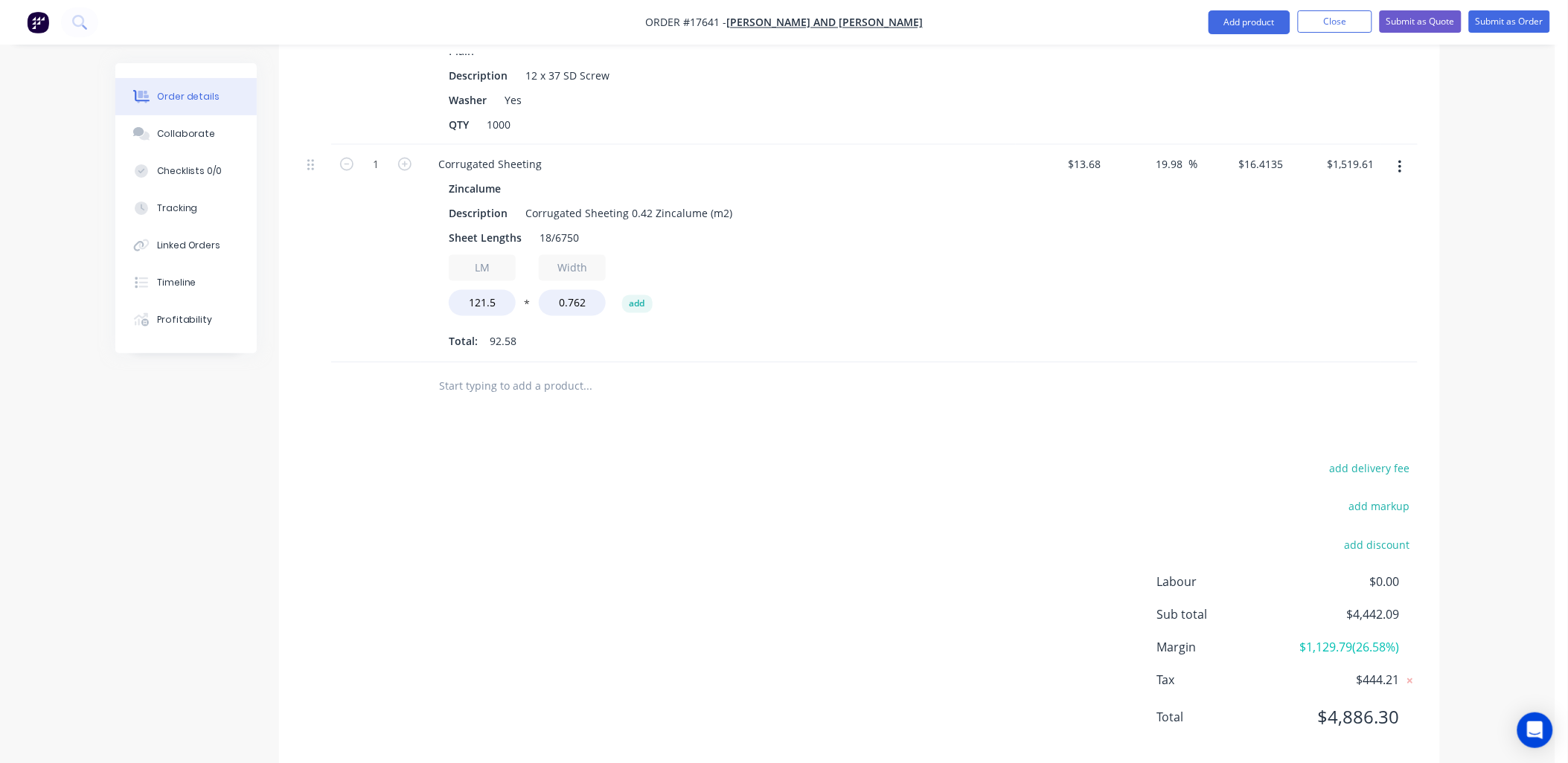
scroll to position [863, 0]
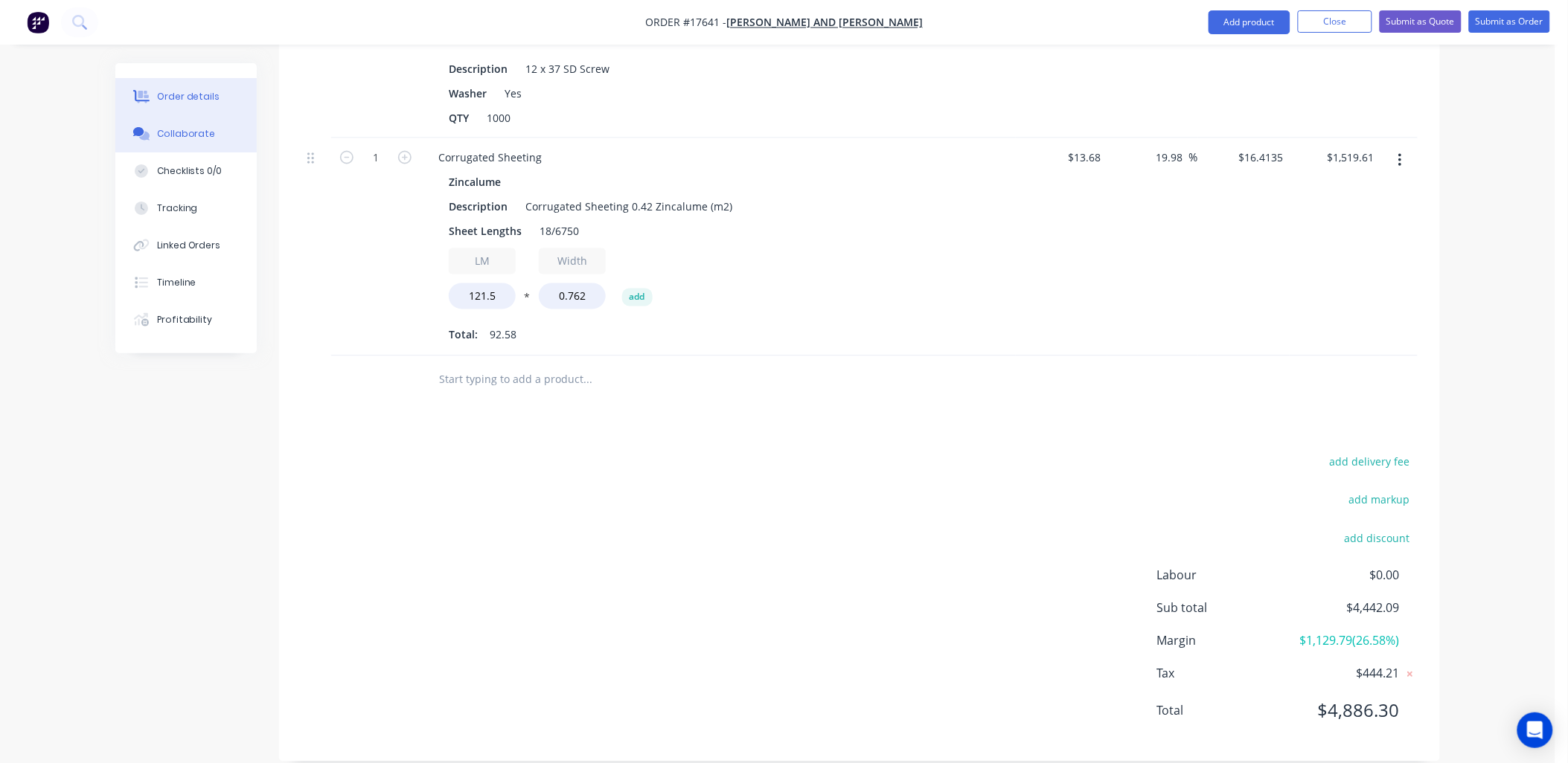
click at [198, 135] on div "Collaborate" at bounding box center [186, 134] width 59 height 13
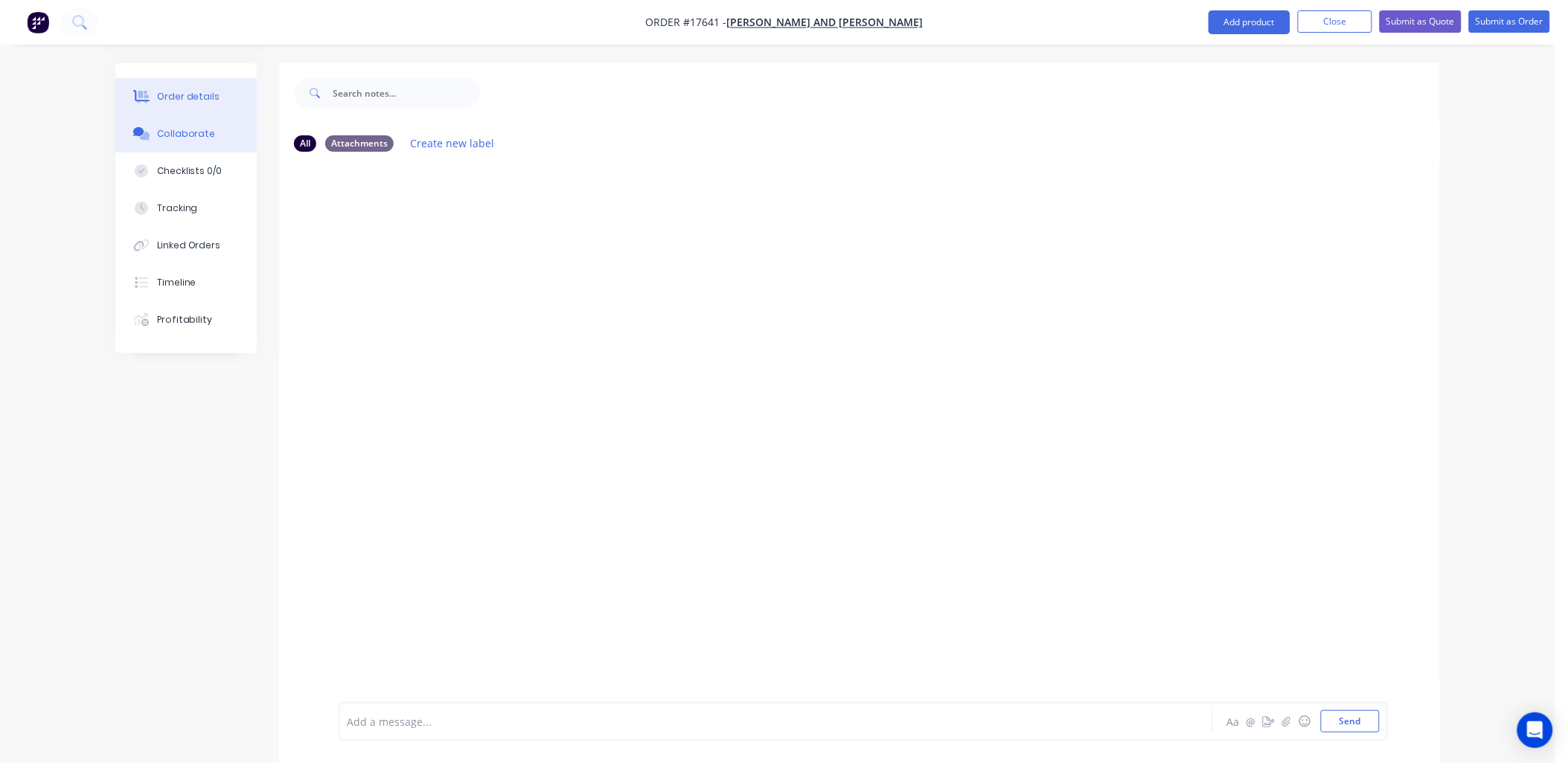
click at [211, 96] on div "Order details" at bounding box center [188, 96] width 63 height 13
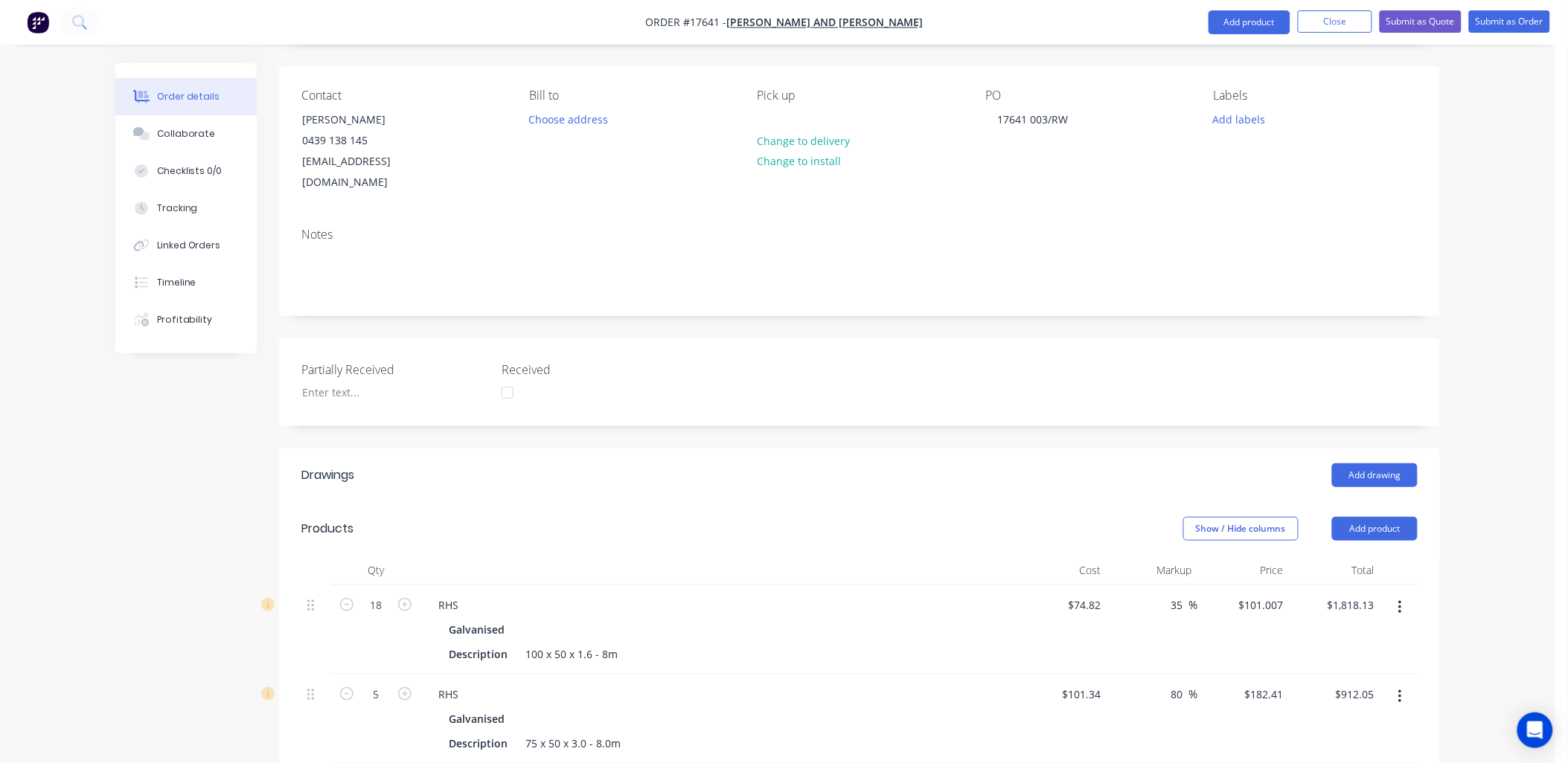
scroll to position [82, 0]
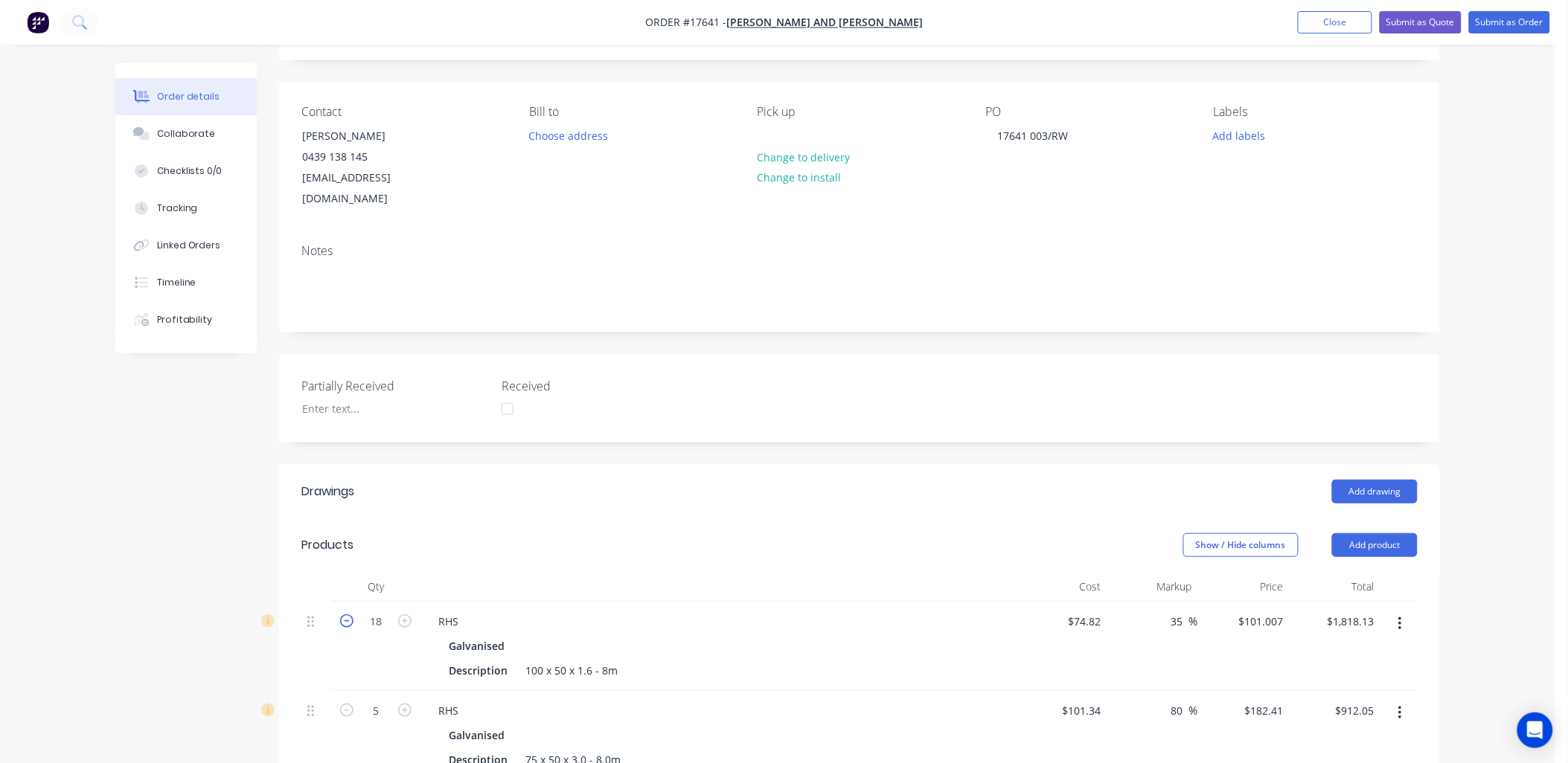
click at [345, 615] on icon "button" at bounding box center [347, 622] width 13 height 13
type input "17"
type input "$1,717.12"
click at [345, 615] on icon "button" at bounding box center [347, 622] width 13 height 13
type input "16"
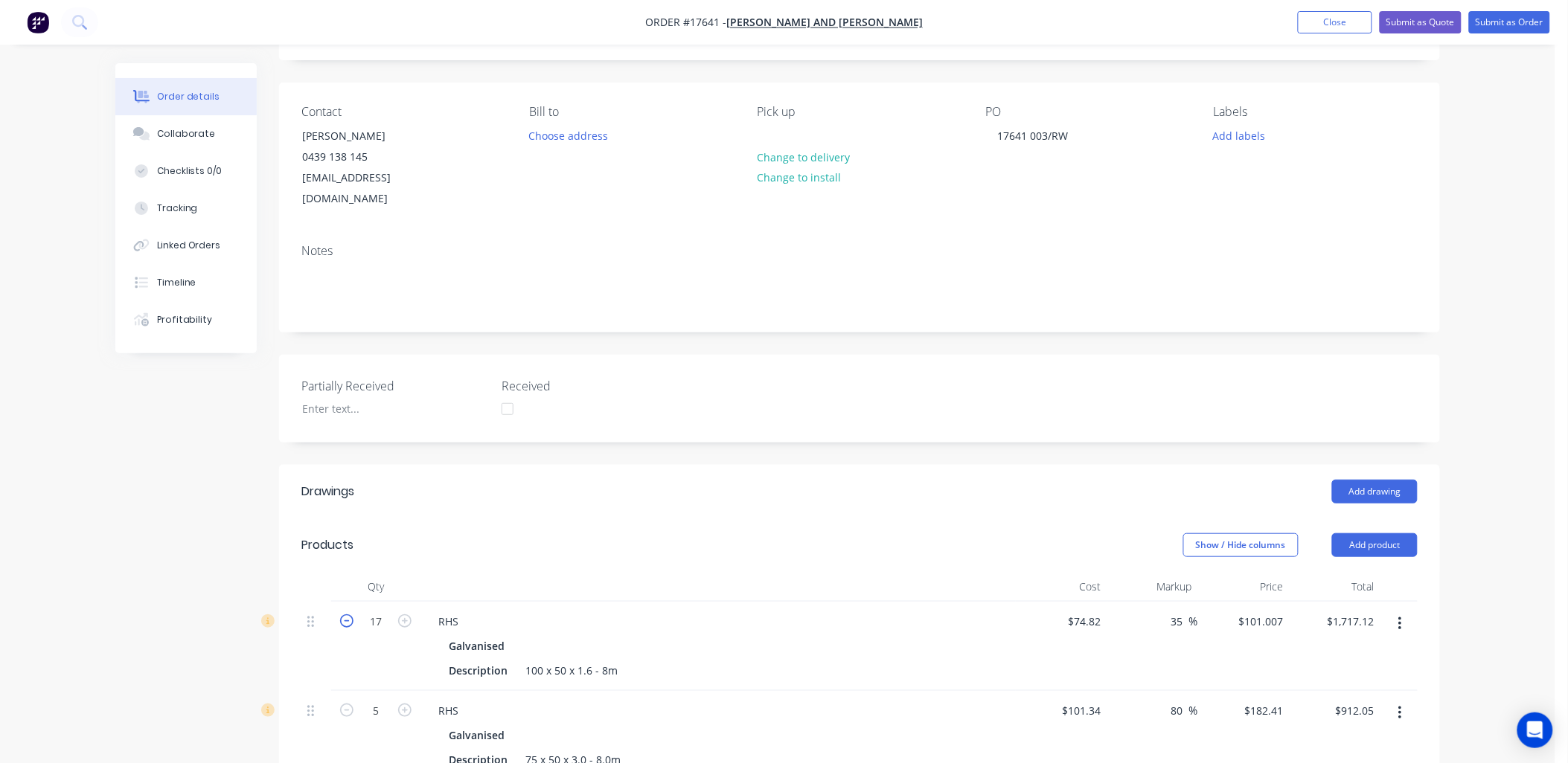
type input "$1,616.11"
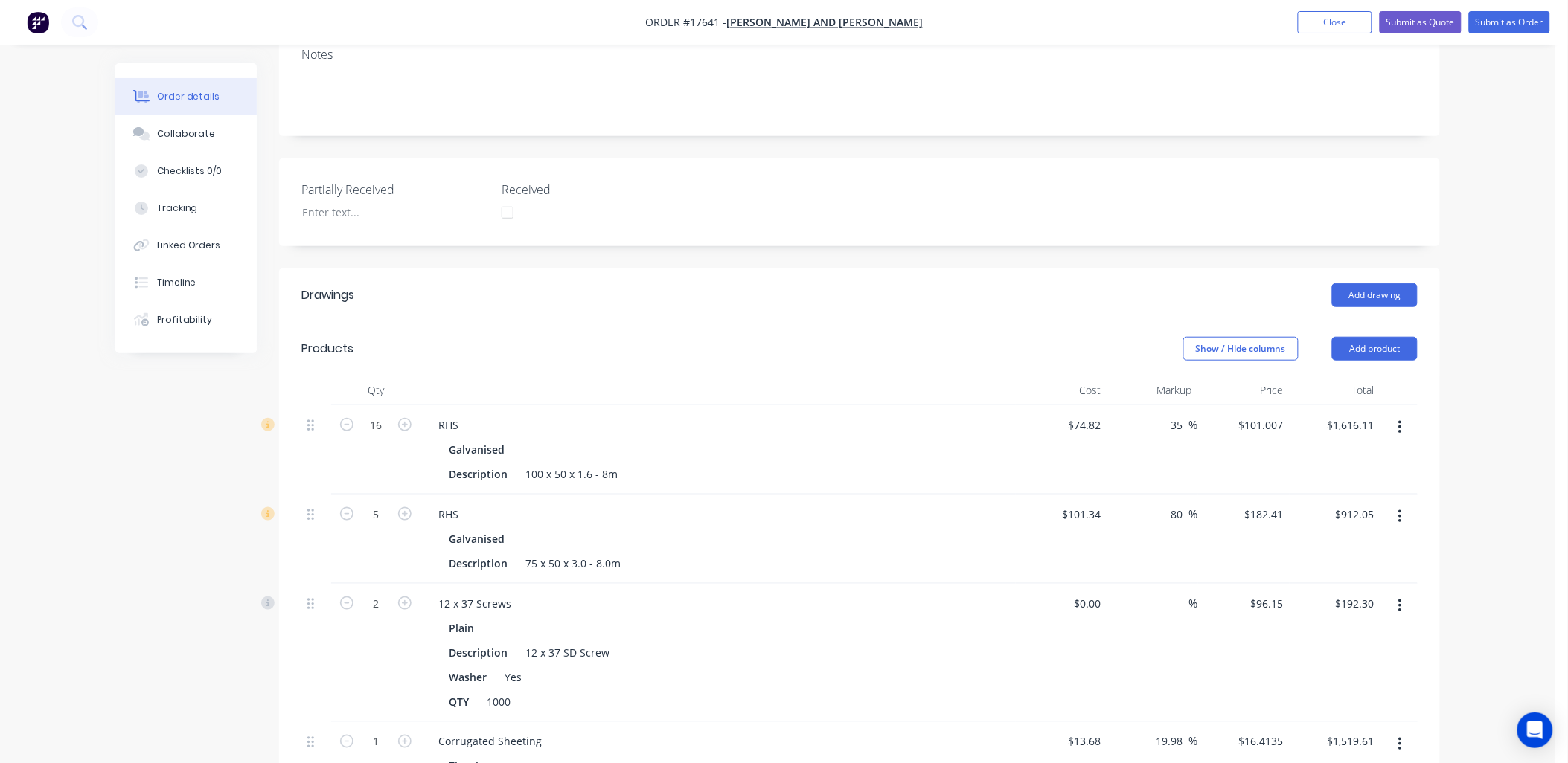
scroll to position [330, 0]
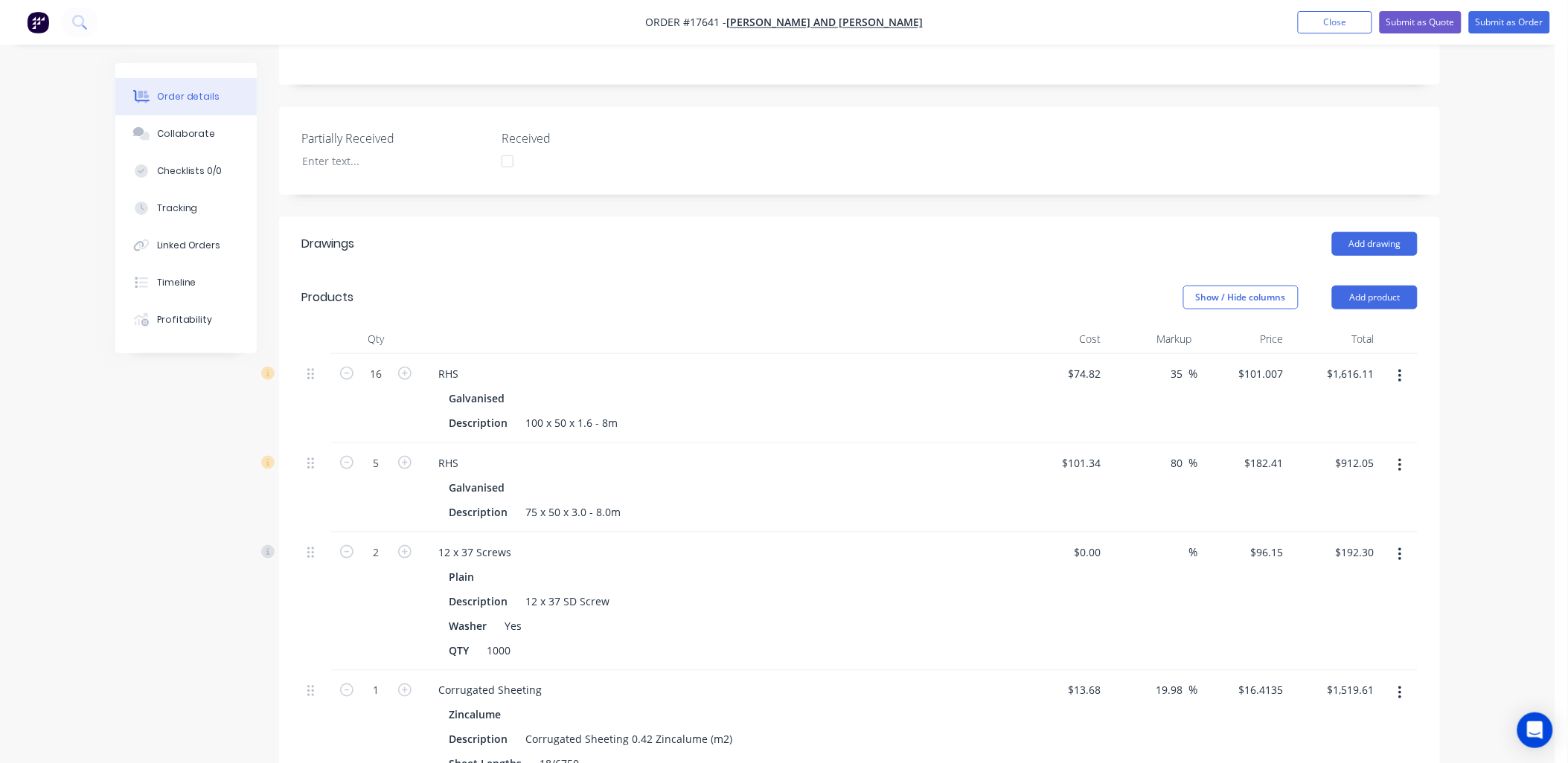
click at [1395, 453] on button "button" at bounding box center [1400, 466] width 35 height 27
click at [1309, 583] on div "Delete" at bounding box center [1346, 594] width 115 height 22
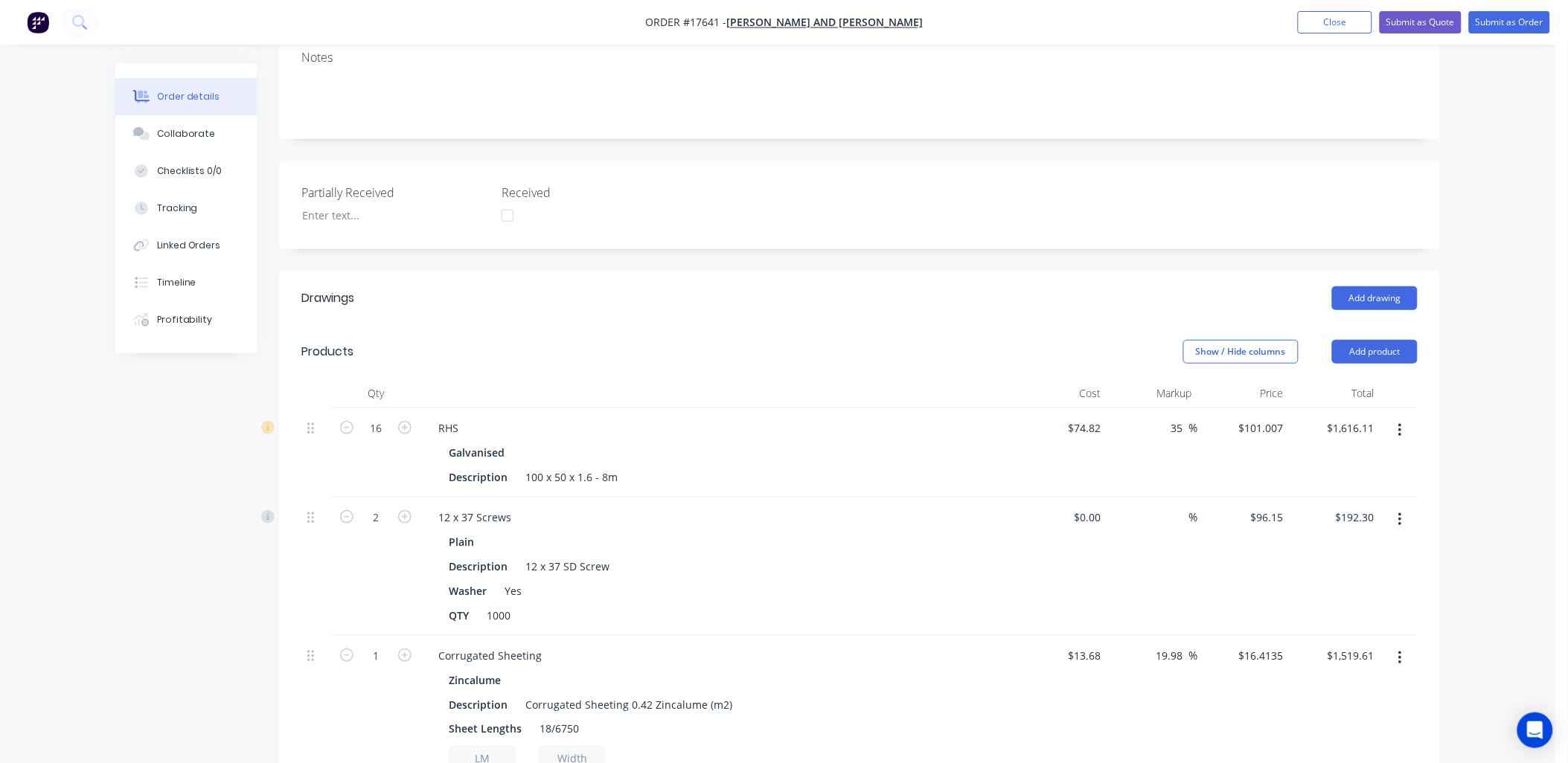
scroll to position [496, 0]
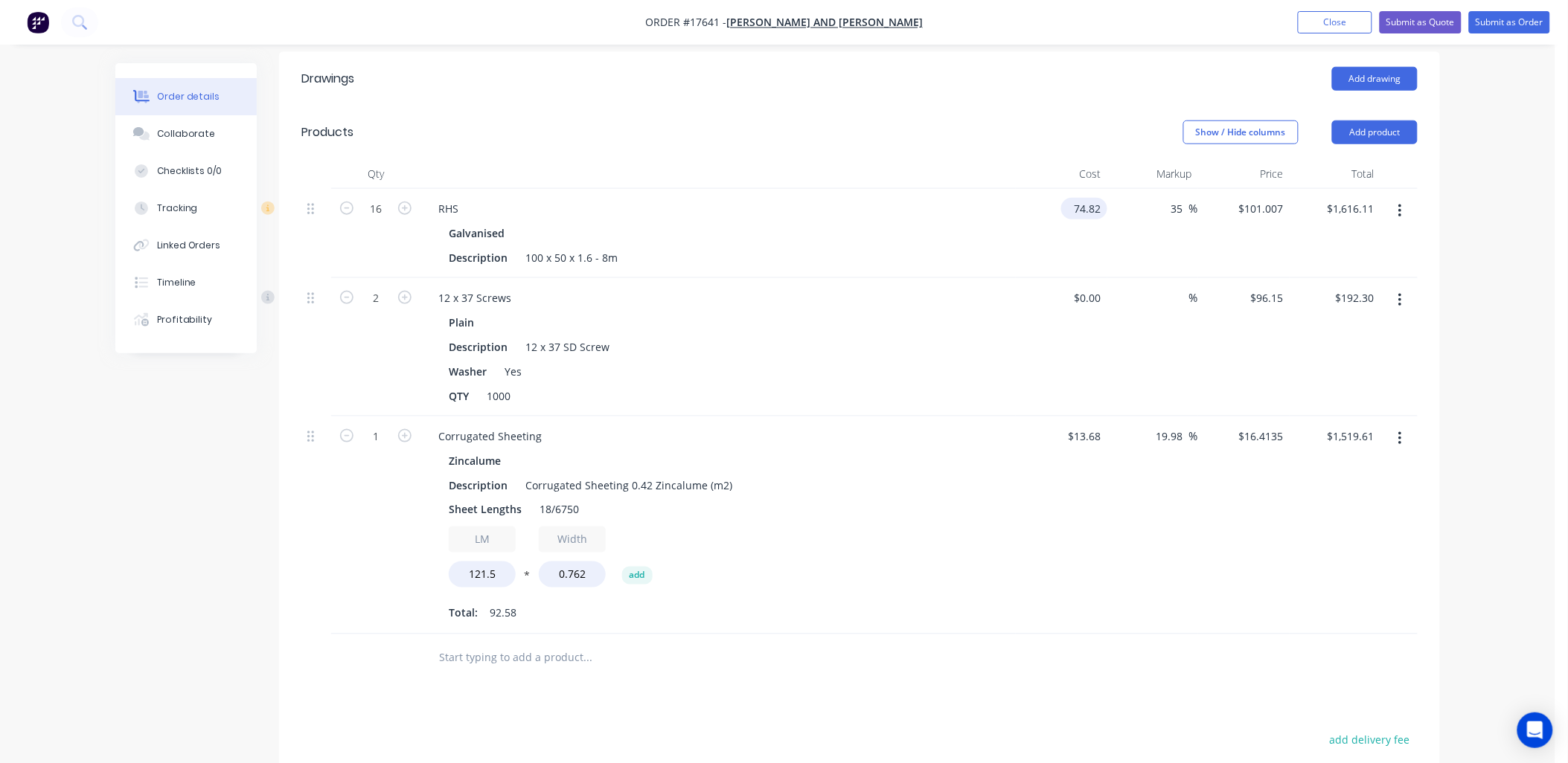
click at [1095, 198] on input "74.82" at bounding box center [1087, 208] width 40 height 22
click at [1095, 198] on input "74.82" at bounding box center [1091, 208] width 34 height 22
type input "$62.62"
type input "$84.537"
type input "$1,352.59"
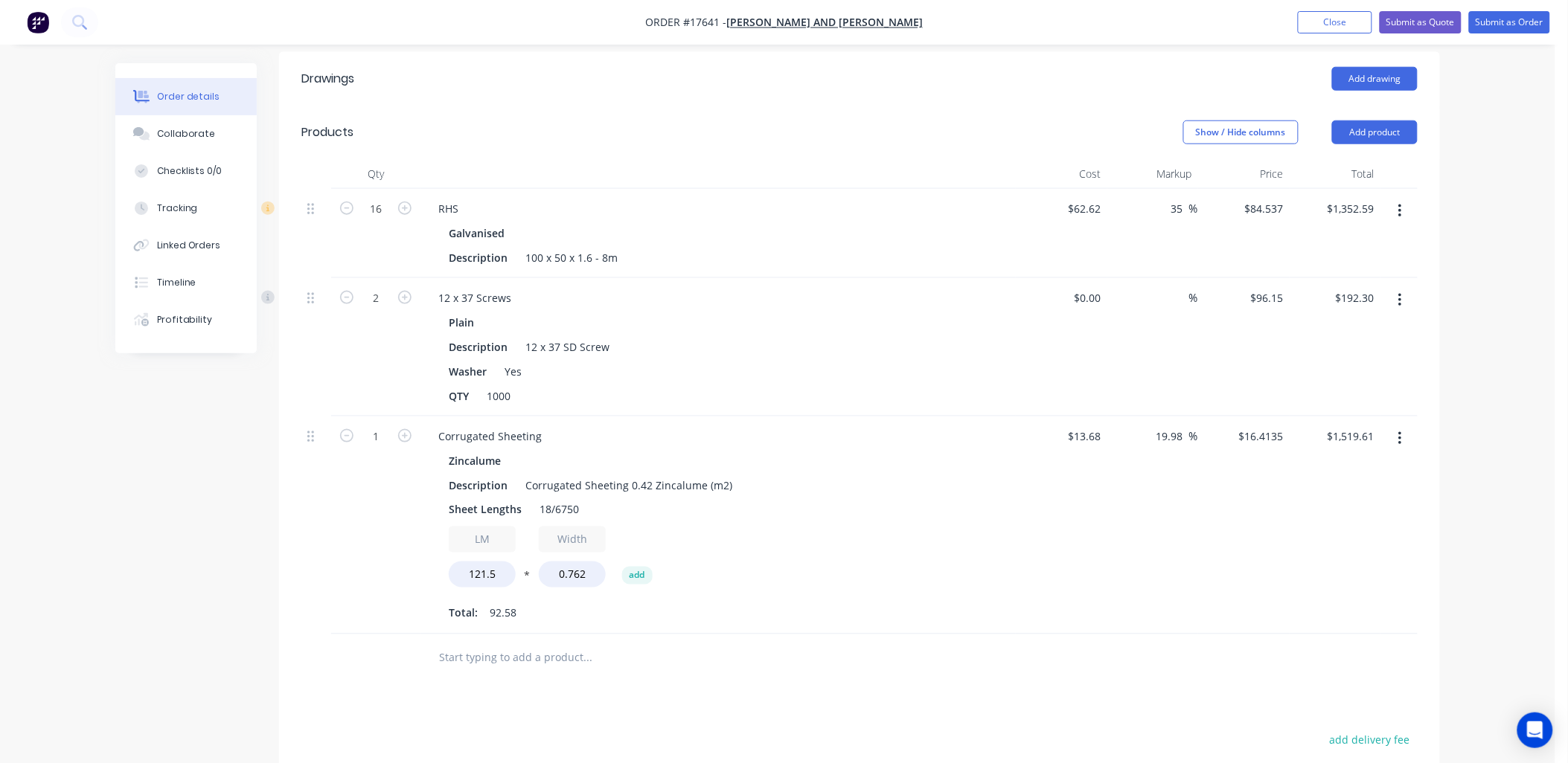
click at [1282, 575] on div "$16.4135 $16.4135" at bounding box center [1244, 525] width 92 height 218
click at [1186, 198] on input "35" at bounding box center [1179, 208] width 19 height 22
type input "30"
type input "$81.406"
type input "$1,302.50"
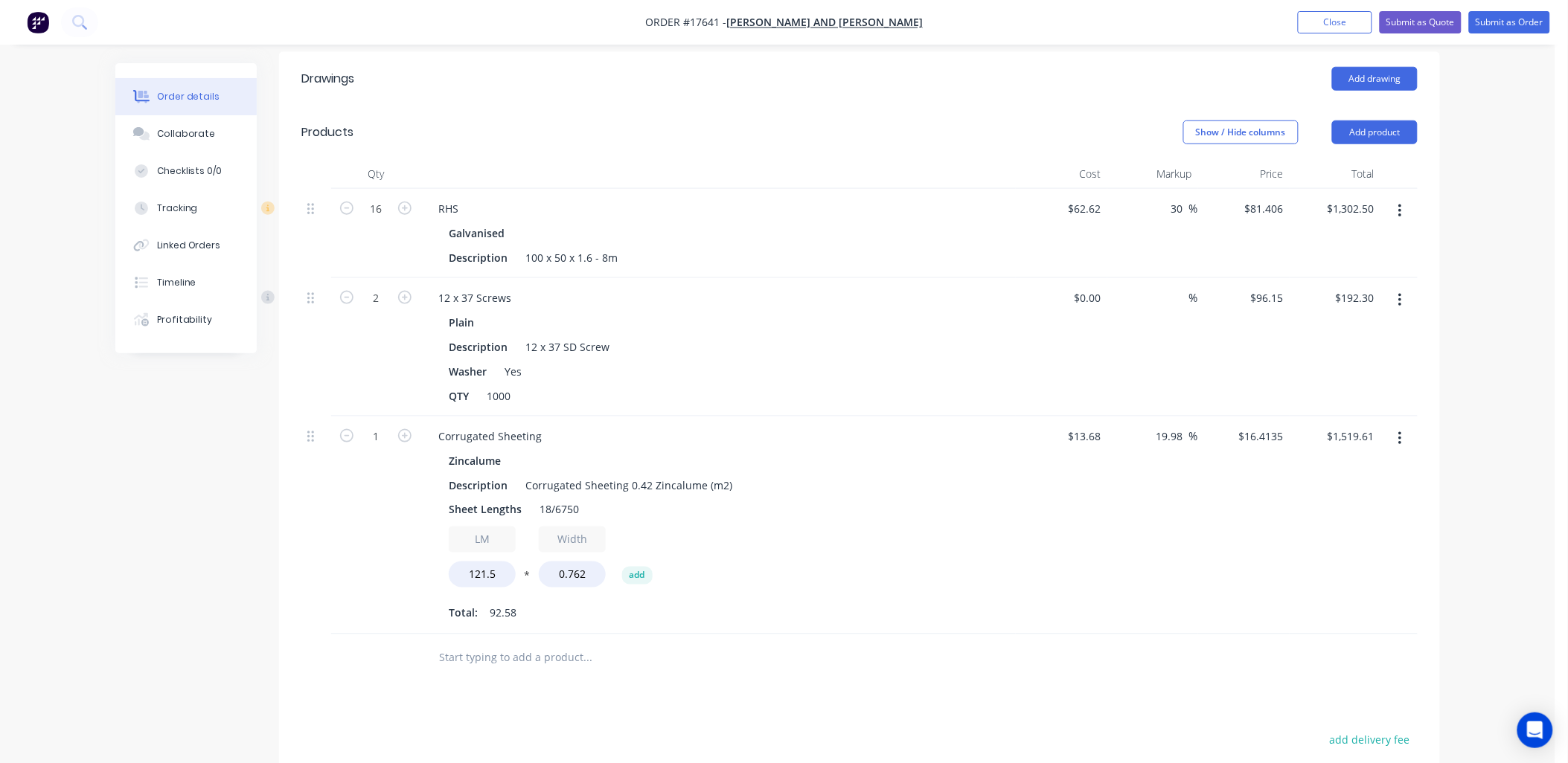
click at [1474, 335] on div "Order details Collaborate Checklists 0/0 Tracking Linked Orders Timeline Profit…" at bounding box center [777, 284] width 1556 height 1558
click at [187, 133] on div "Collaborate" at bounding box center [186, 134] width 59 height 13
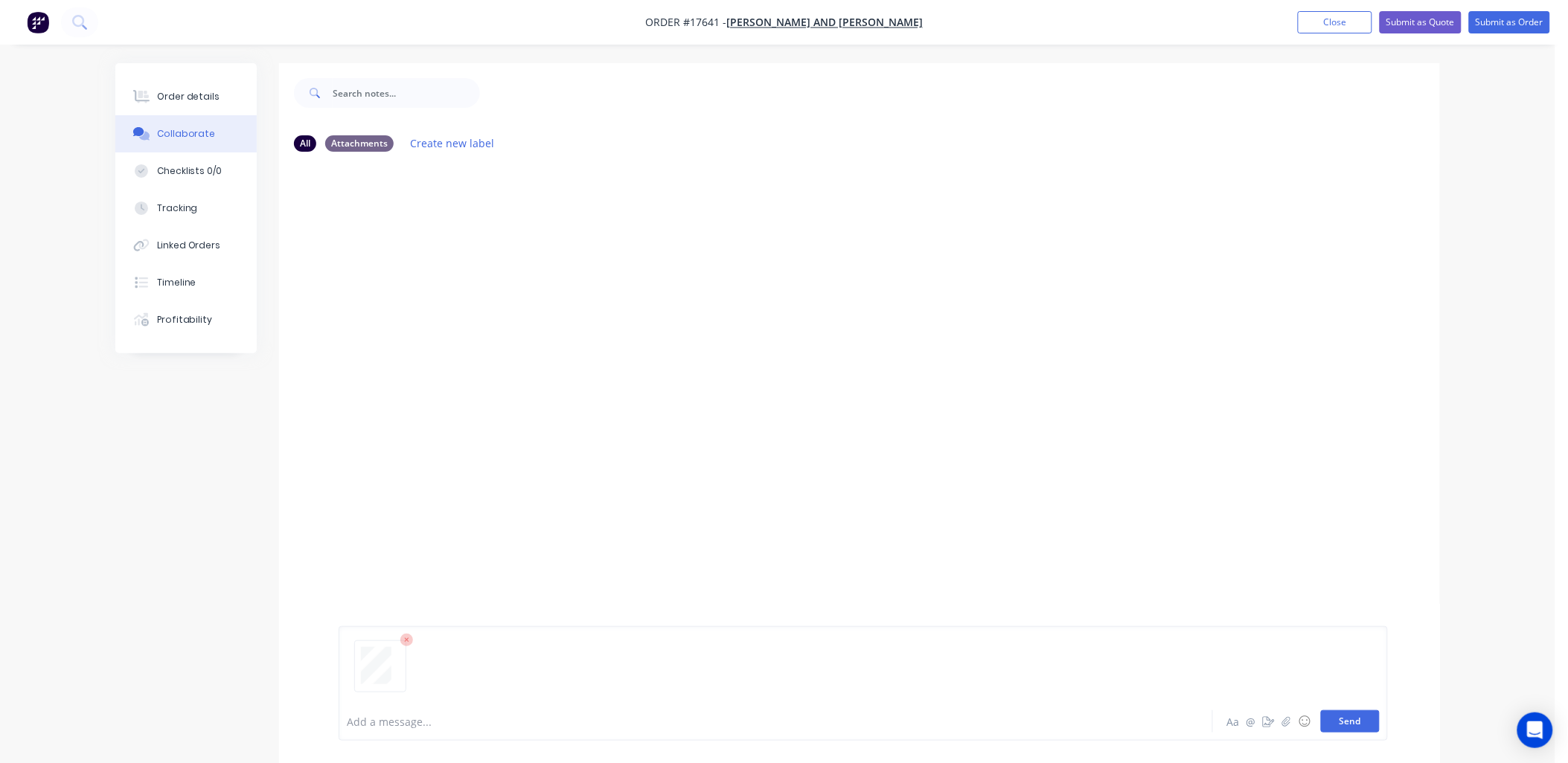
click at [1337, 723] on button "Send" at bounding box center [1350, 721] width 59 height 22
click at [197, 92] on div "Order details" at bounding box center [188, 96] width 63 height 13
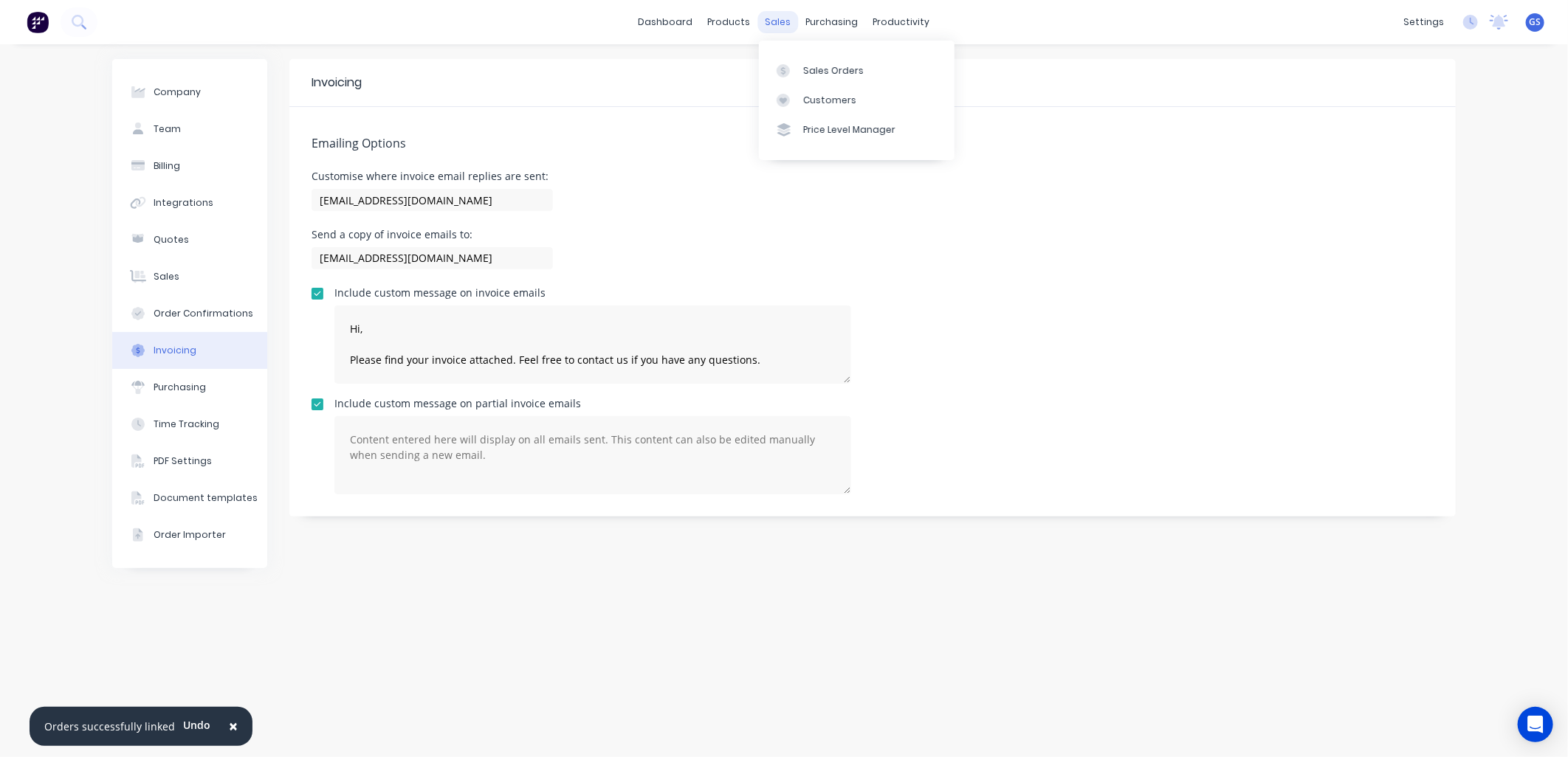
click at [775, 11] on div "sales" at bounding box center [778, 22] width 41 height 22
click at [814, 75] on div "Sales Orders" at bounding box center [834, 71] width 61 height 13
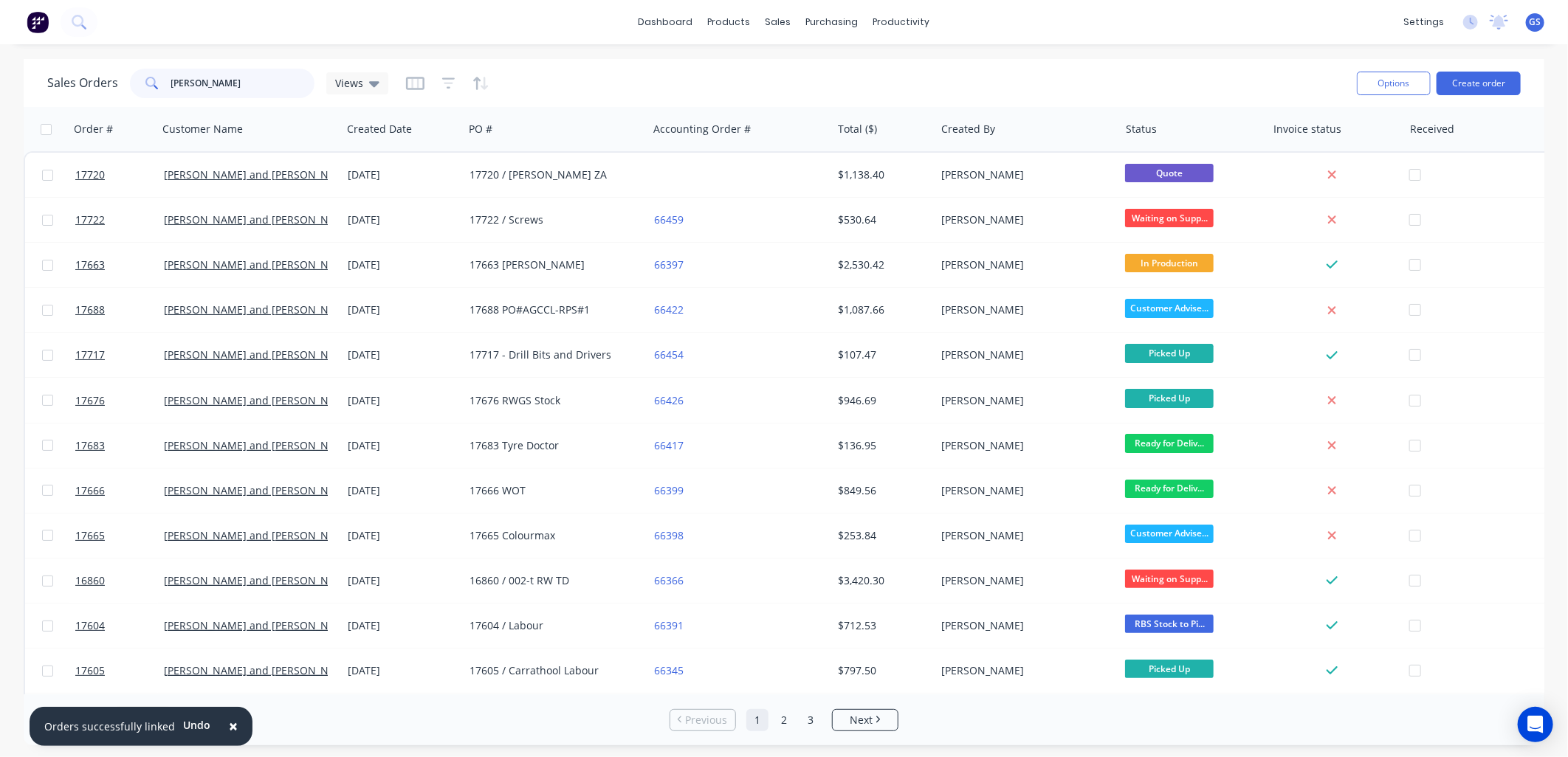
drag, startPoint x: 215, startPoint y: 80, endPoint x: 101, endPoint y: 75, distance: 114.1
click at [101, 75] on div "Sales Orders jay Views" at bounding box center [218, 82] width 341 height 29
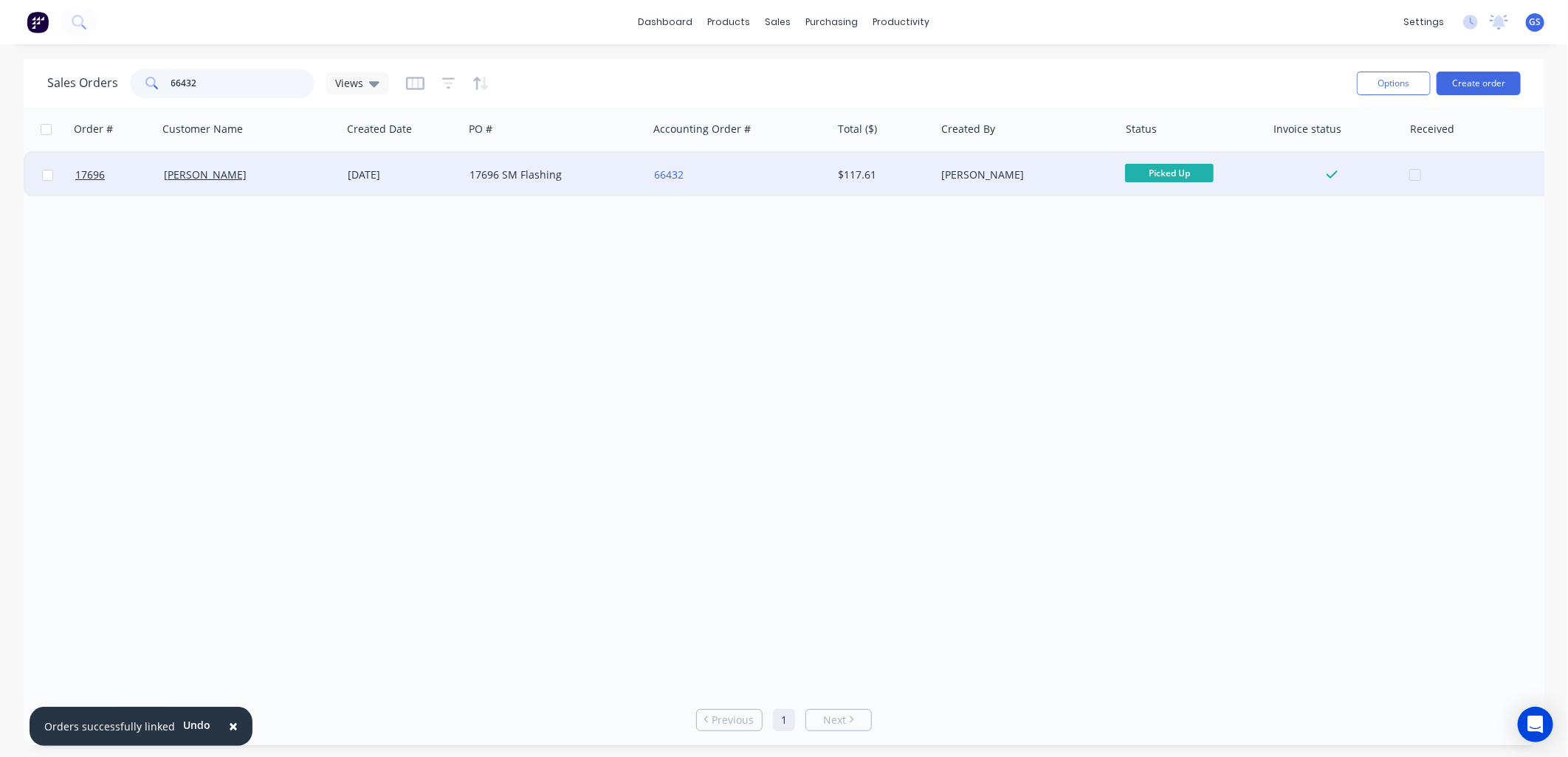
type input "66432"
click at [547, 182] on div "17696 SM Flashing" at bounding box center [555, 174] width 184 height 45
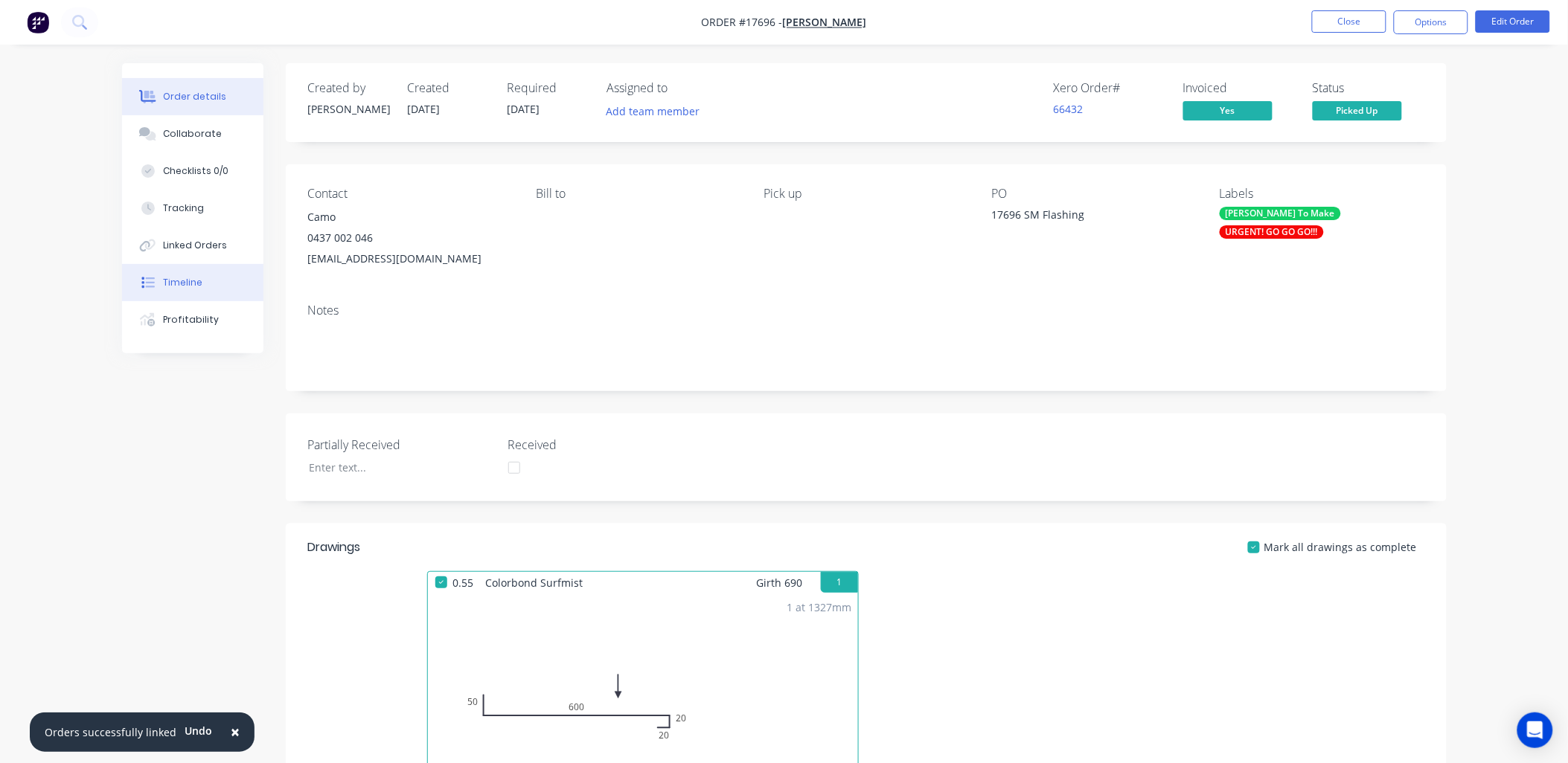
click at [190, 281] on div "Timeline" at bounding box center [182, 283] width 39 height 13
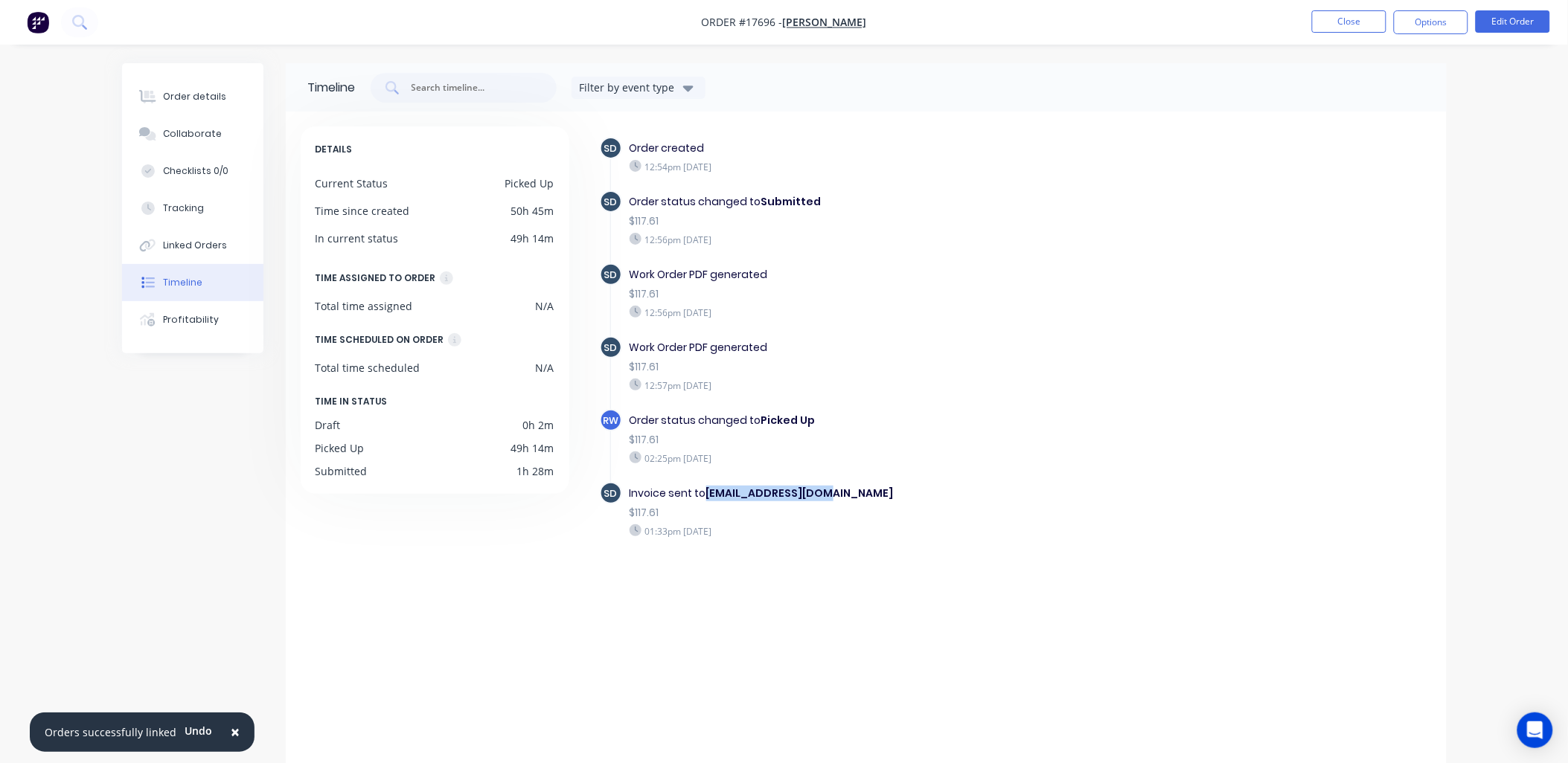
drag, startPoint x: 822, startPoint y: 487, endPoint x: 709, endPoint y: 484, distance: 113.0
click at [709, 486] on div "Invoice sent to camo@apriori.net.au" at bounding box center [886, 494] width 515 height 15
copy b "camo@apriori.net.au"
click at [1346, 22] on button "Close" at bounding box center [1349, 21] width 74 height 22
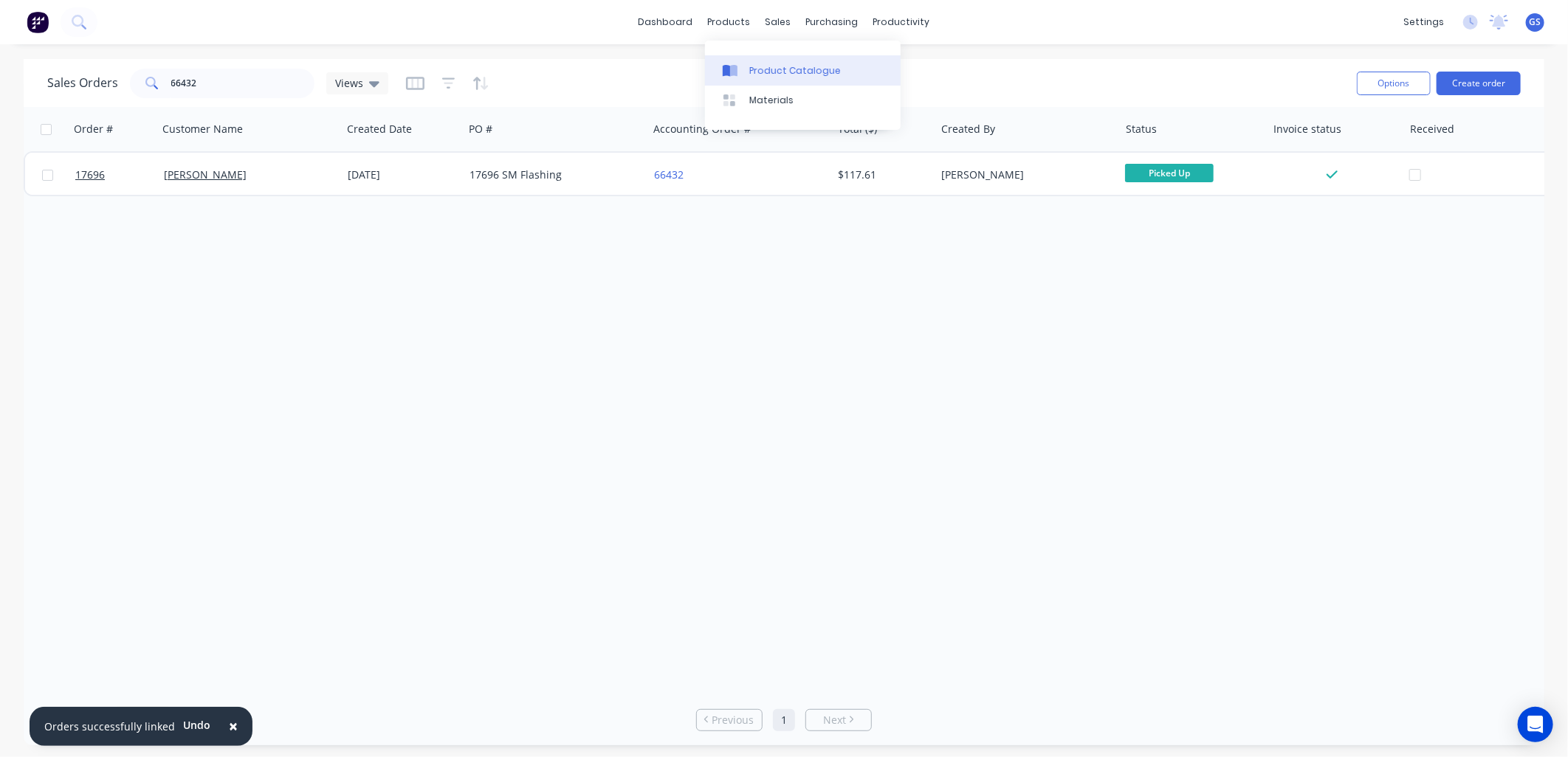
click at [786, 78] on link "Product Catalogue" at bounding box center [802, 69] width 195 height 29
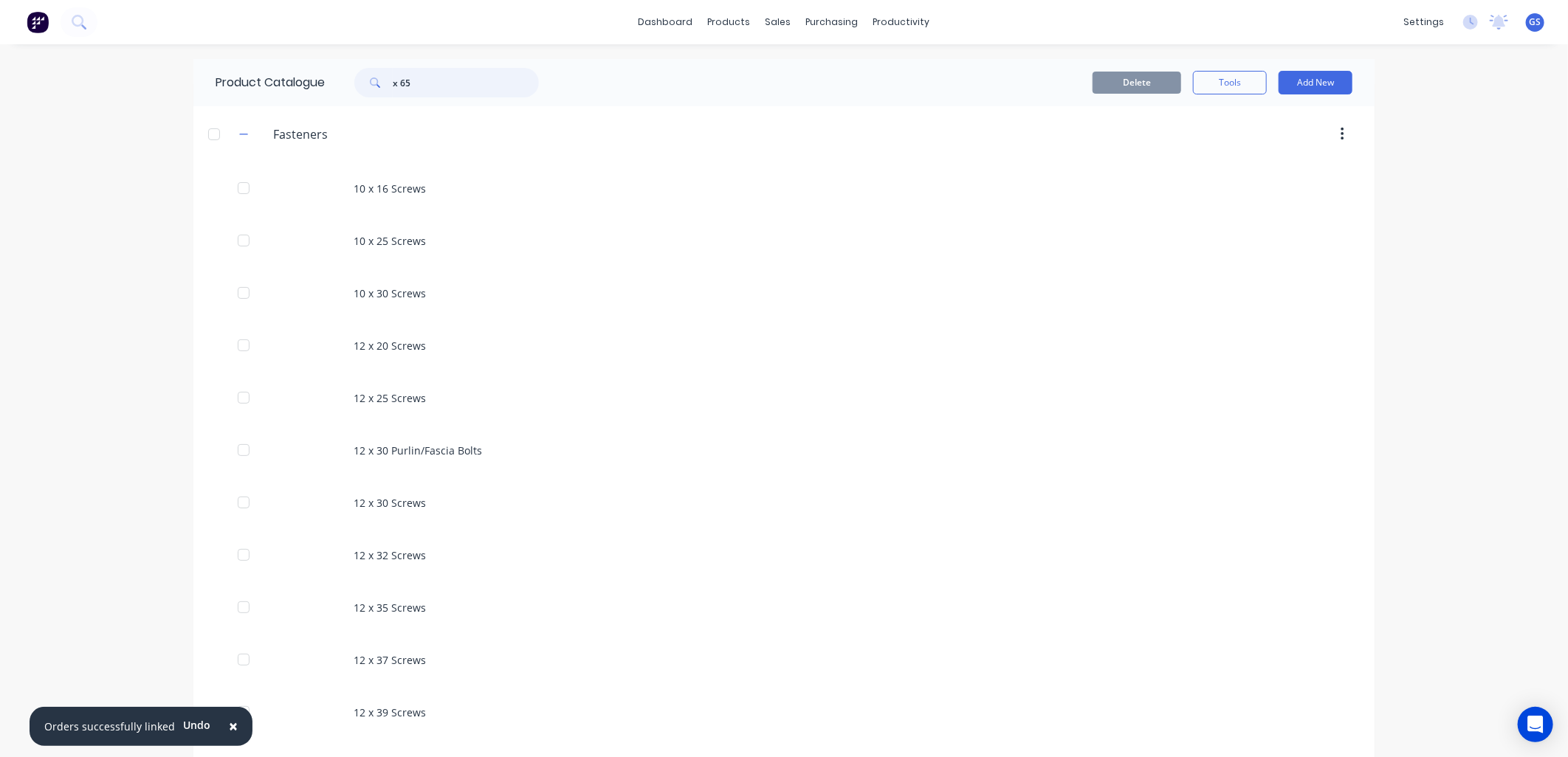
click at [315, 95] on div "Product Catalogue x 65" at bounding box center [385, 82] width 383 height 47
type input "d"
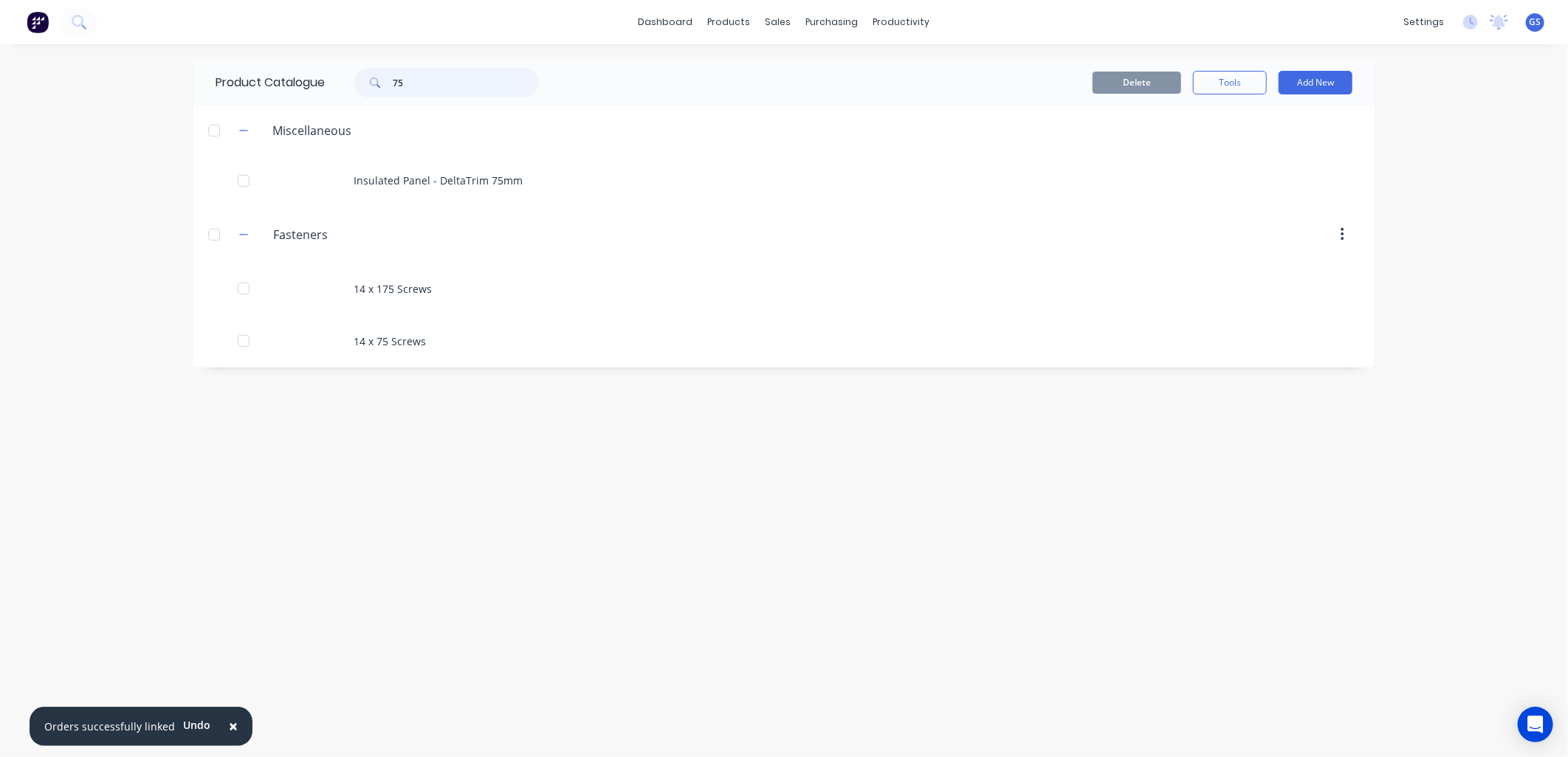
type input "75"
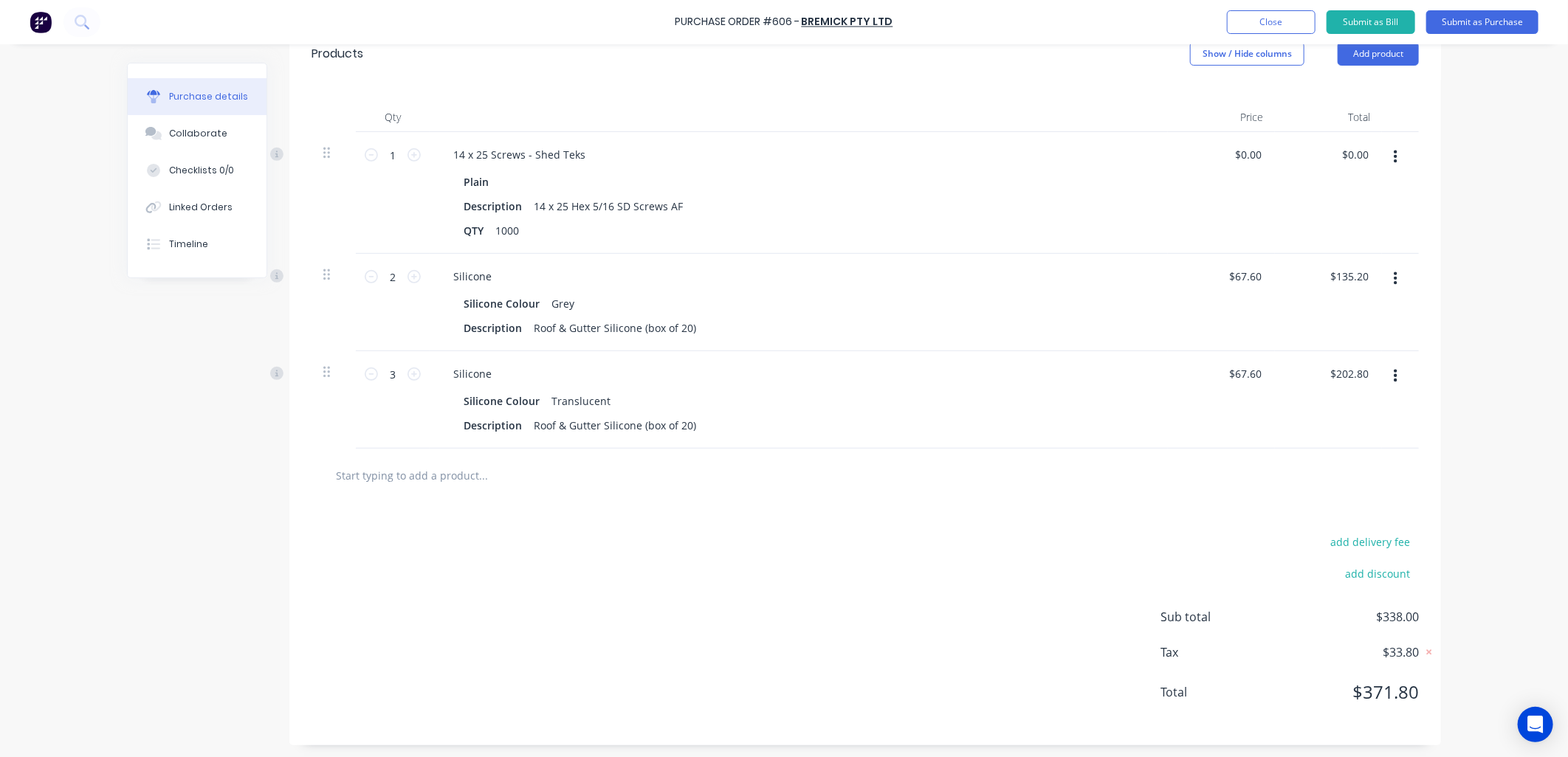
scroll to position [343, 0]
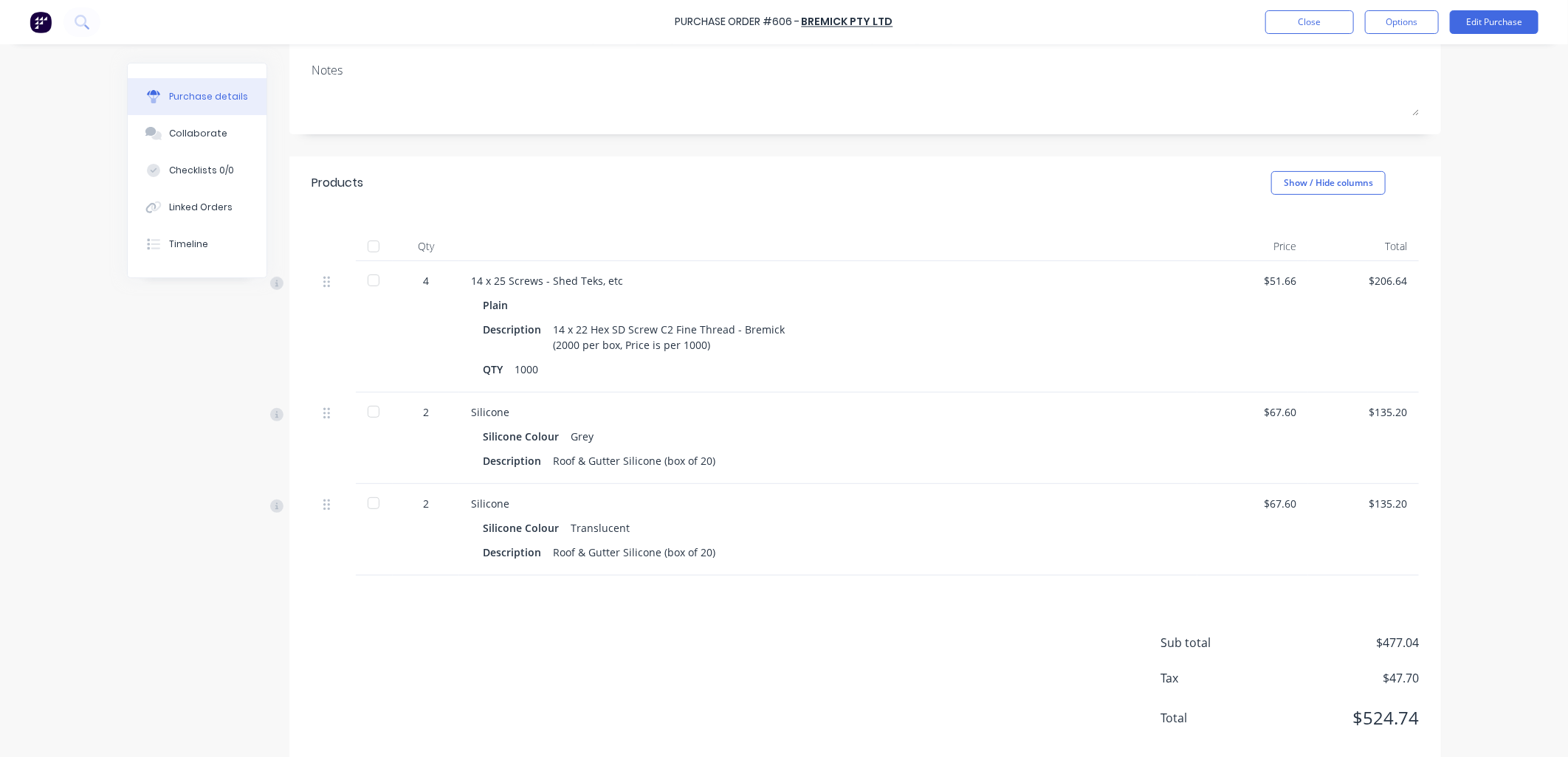
scroll to position [216, 0]
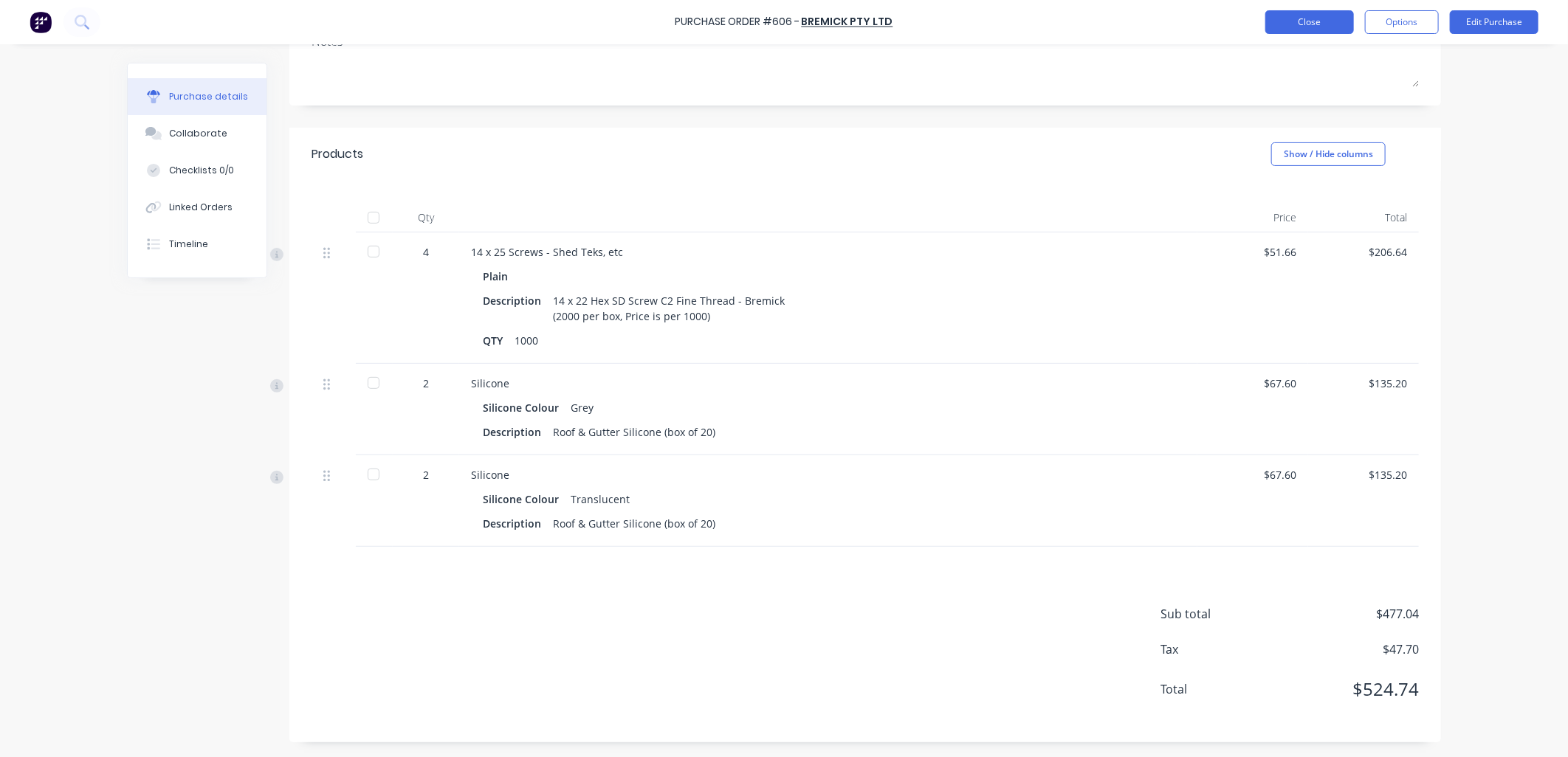
click at [1303, 26] on button "Close" at bounding box center [1310, 22] width 89 height 24
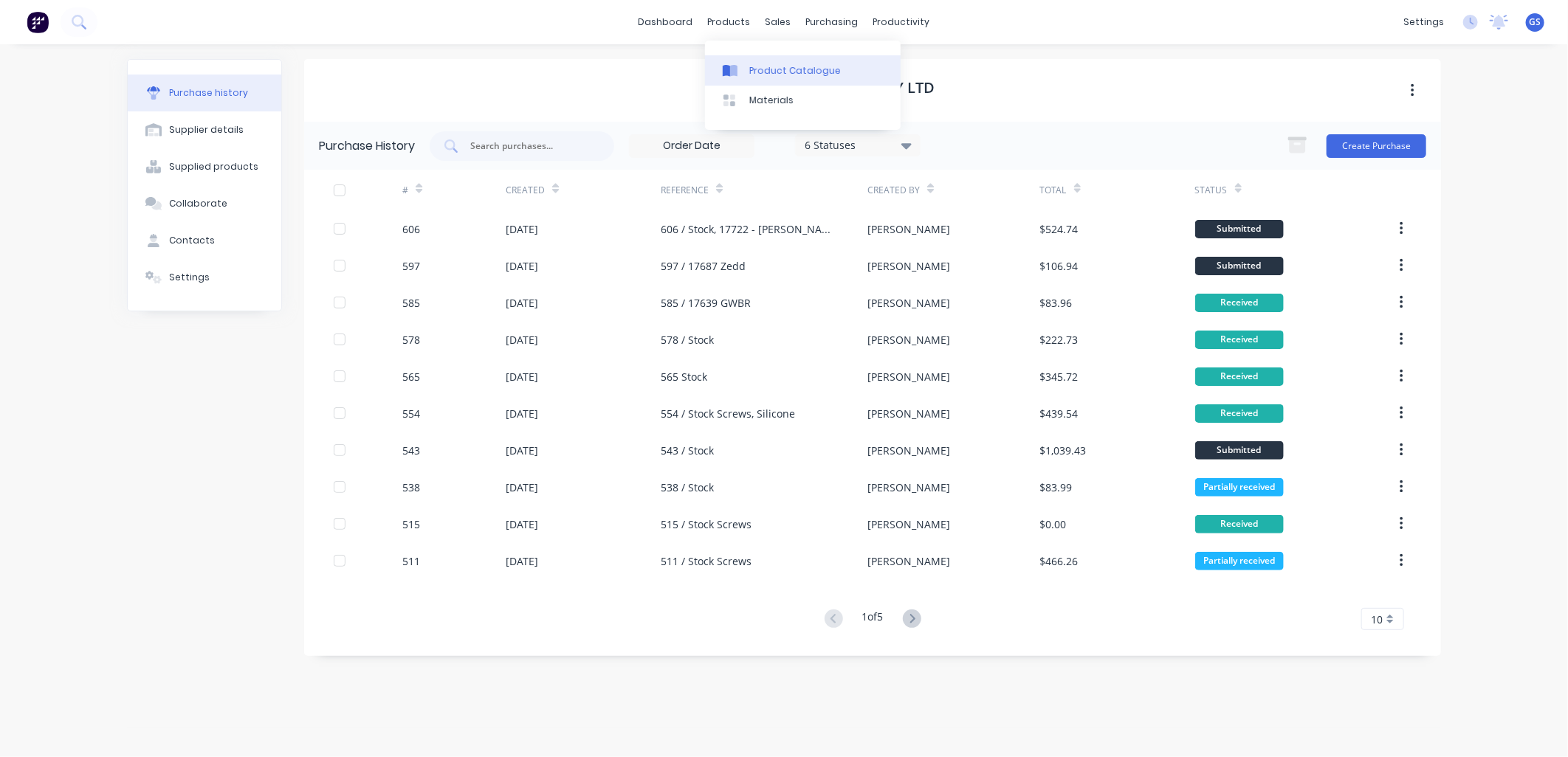
click at [759, 70] on div "Product Catalogue" at bounding box center [795, 71] width 92 height 13
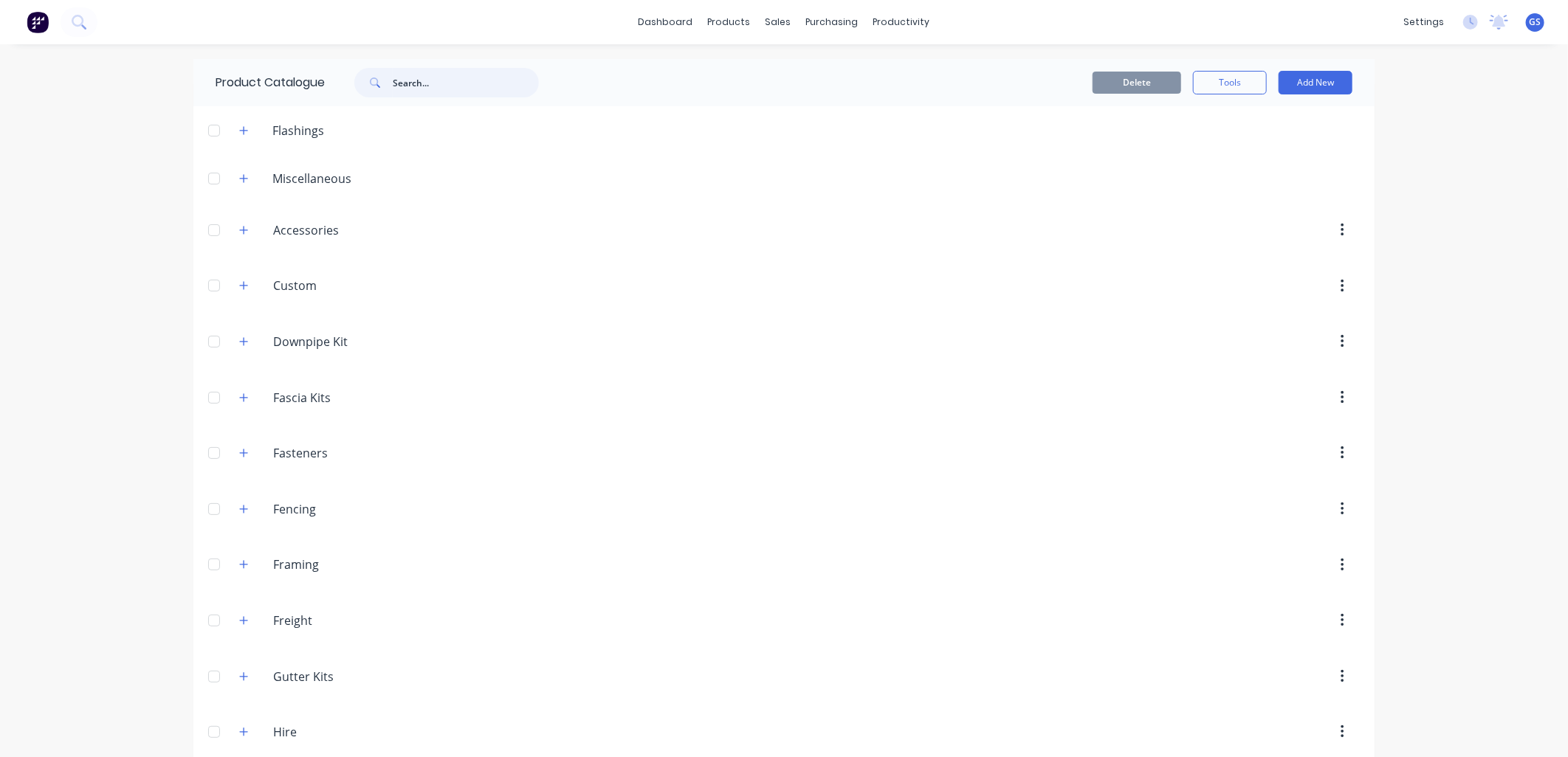
click at [460, 85] on input "text" at bounding box center [466, 82] width 146 height 29
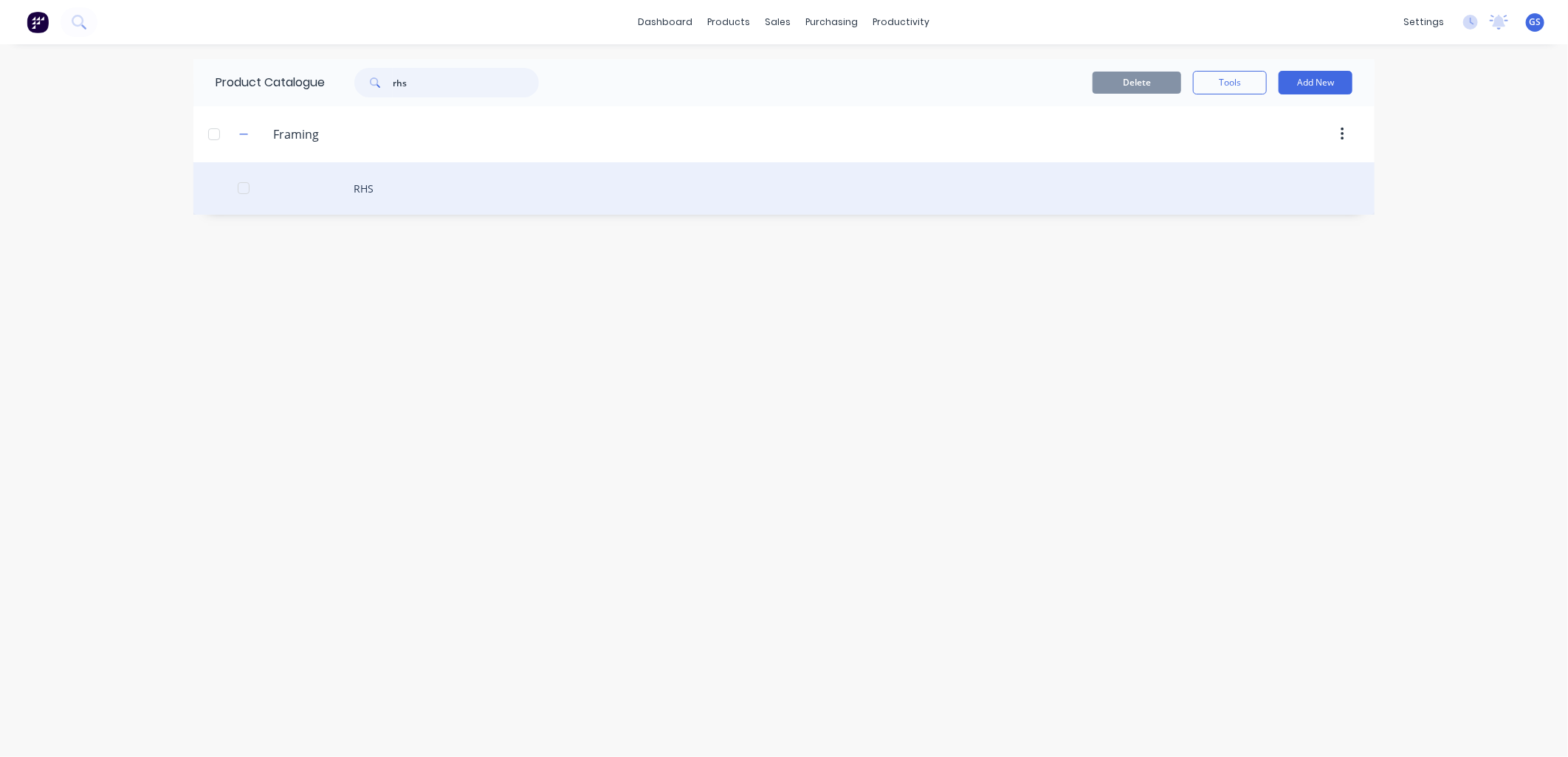
type input "rhs"
click at [408, 189] on div "RHS" at bounding box center [784, 188] width 1181 height 52
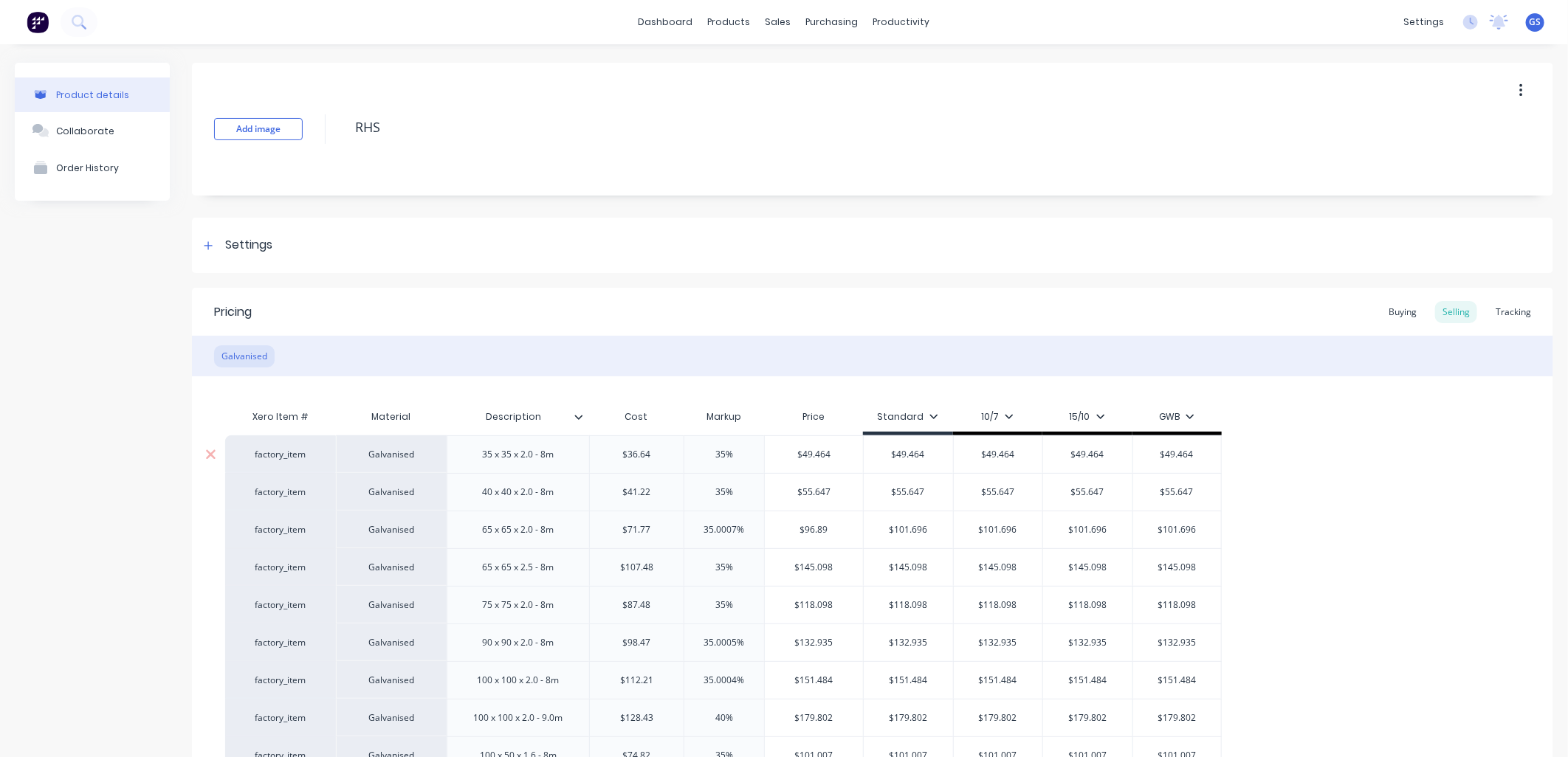
type textarea "x"
